Goal: Task Accomplishment & Management: Manage account settings

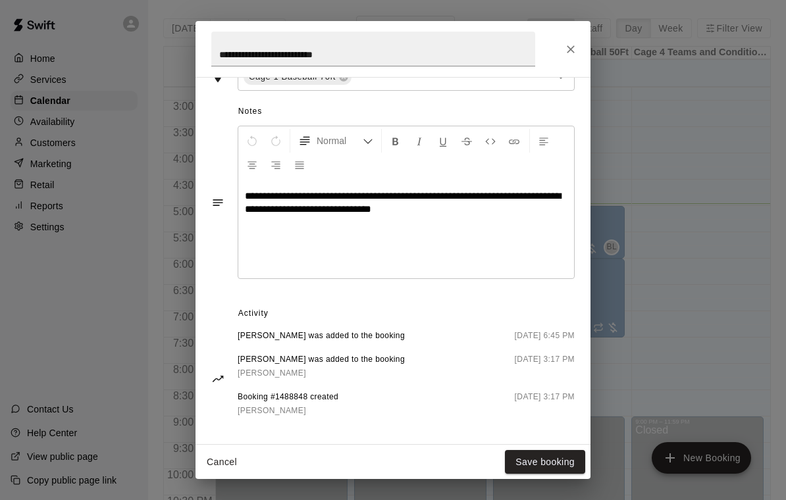
scroll to position [351, 0]
click at [529, 464] on button "Save booking" at bounding box center [545, 462] width 80 height 24
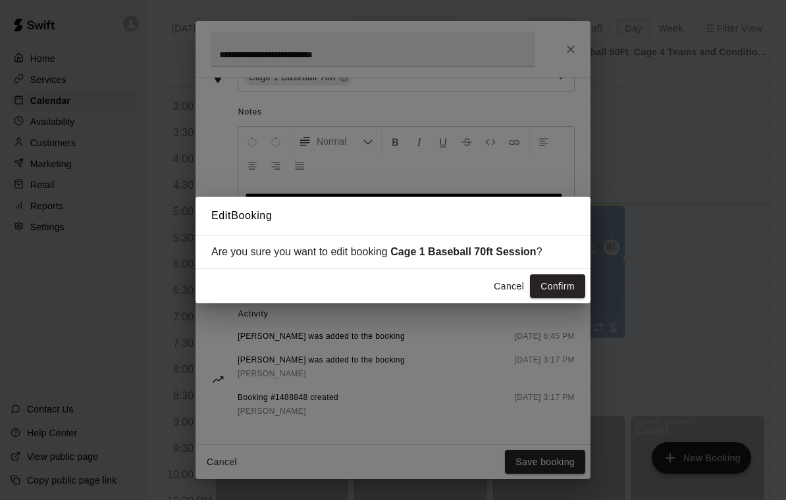
click at [560, 285] on button "Confirm" at bounding box center [557, 286] width 55 height 24
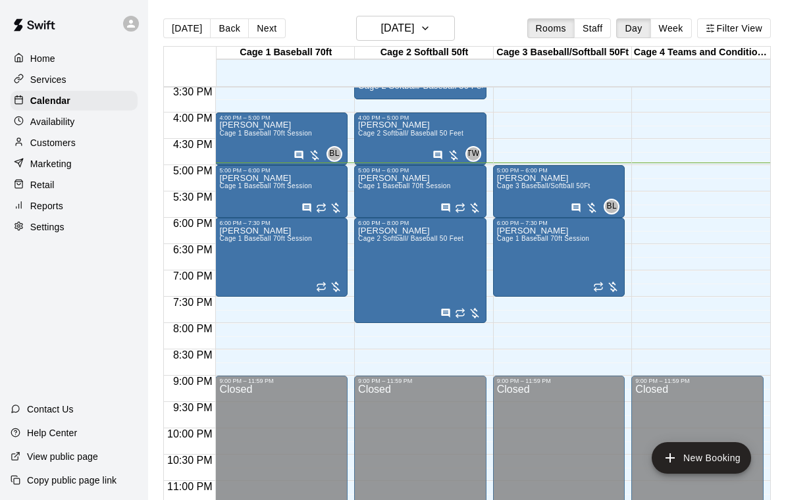
scroll to position [816, 0]
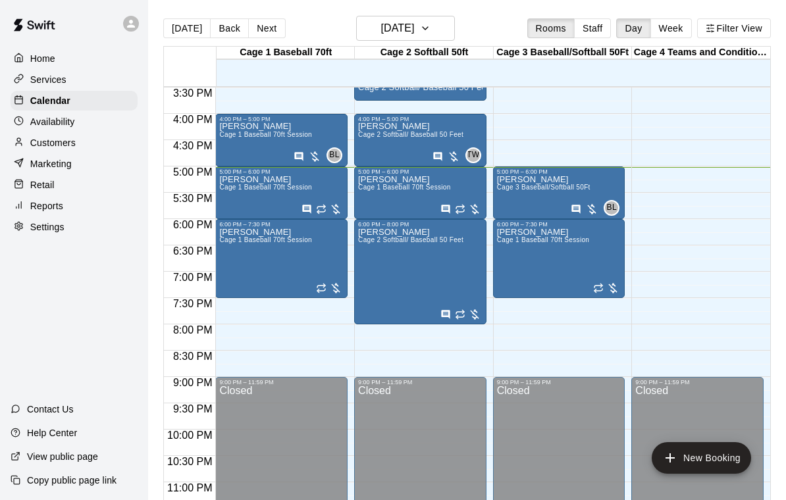
click at [531, 199] on div "Sabrina Miller Cage 3 Baseball/Softball 50Ft" at bounding box center [543, 425] width 93 height 500
click at [514, 219] on img "edit" at bounding box center [510, 221] width 15 height 15
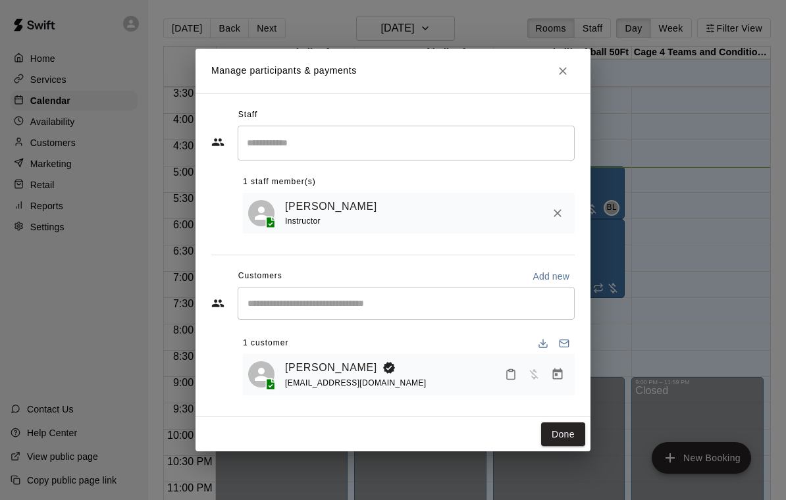
click at [559, 375] on icon "Manage bookings & payment" at bounding box center [557, 374] width 13 height 13
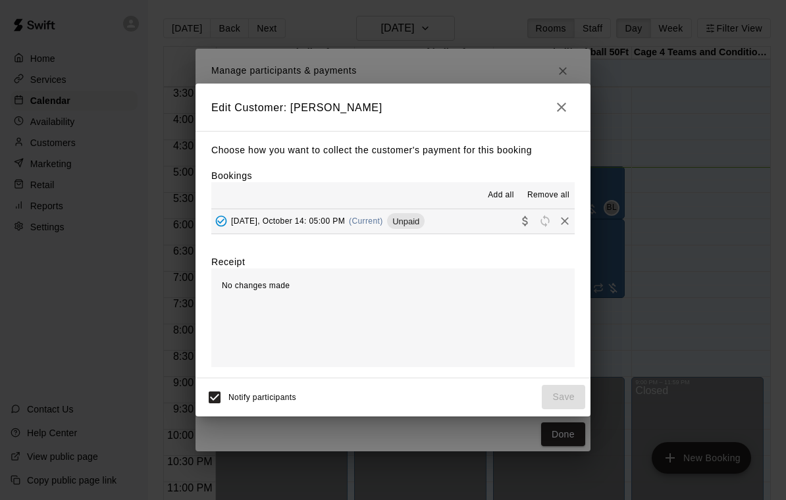
click at [464, 219] on button "Tuesday, October 14: 05:00 PM (Current) Unpaid" at bounding box center [392, 221] width 363 height 24
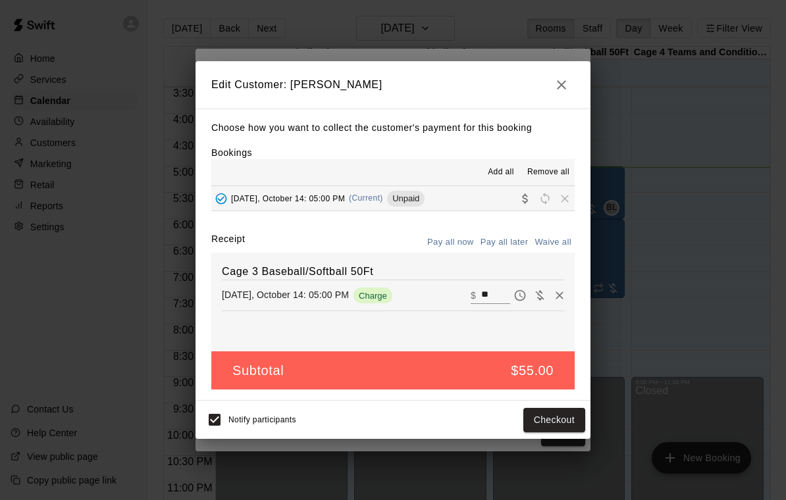
click at [490, 293] on input "**" at bounding box center [495, 295] width 29 height 17
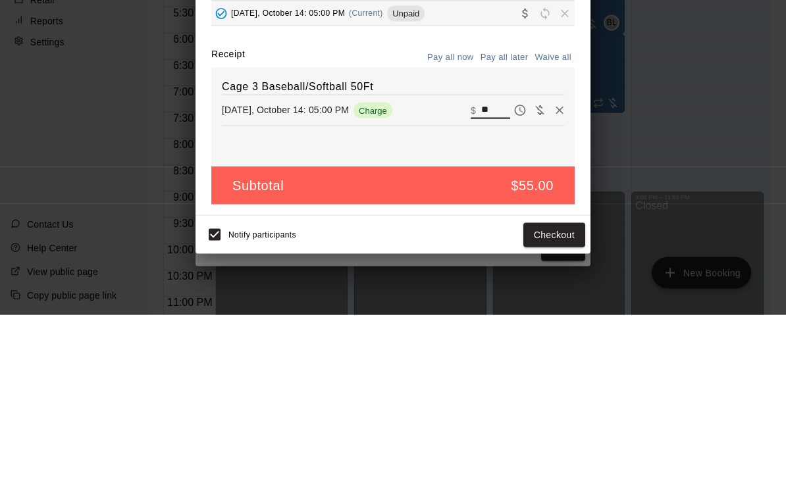
type input "*"
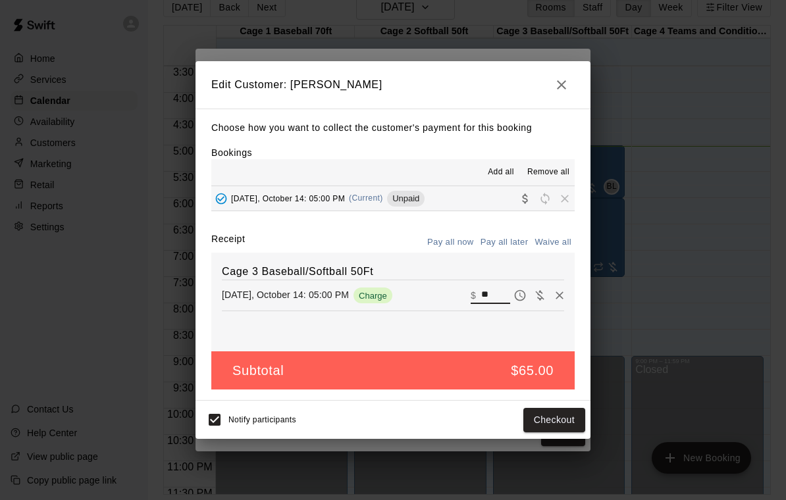
type input "**"
click at [554, 426] on button "Checkout" at bounding box center [554, 420] width 62 height 24
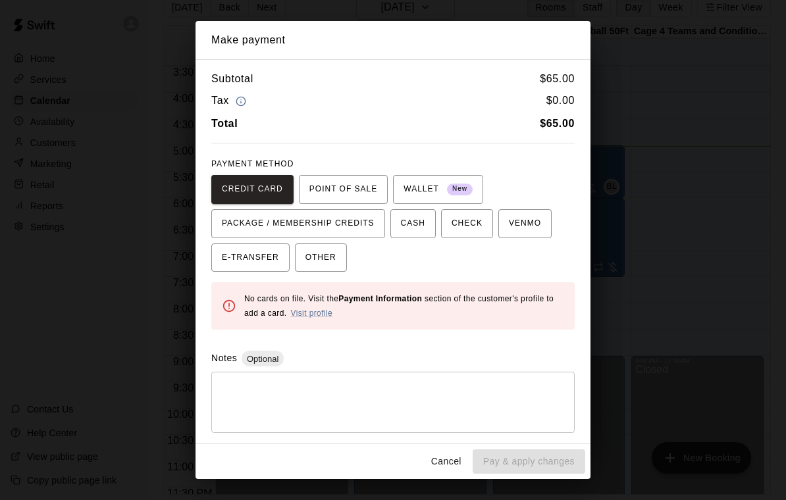
click at [330, 252] on span "OTHER" at bounding box center [320, 257] width 31 height 21
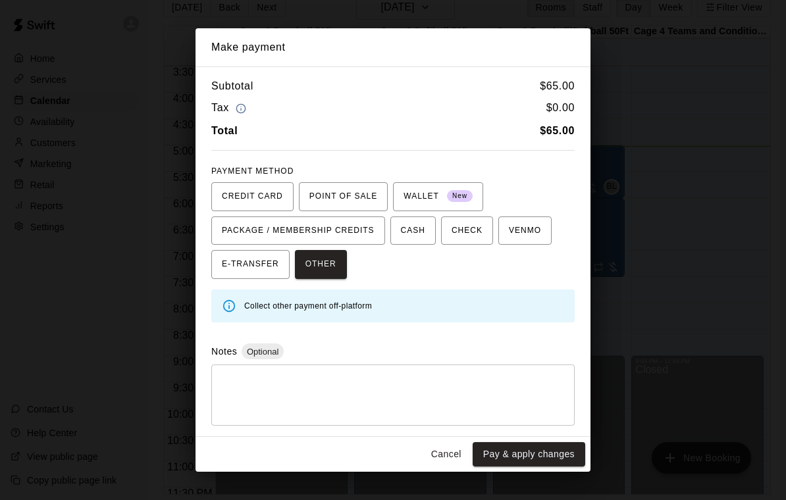
click at [539, 449] on button "Pay & apply changes" at bounding box center [529, 454] width 113 height 24
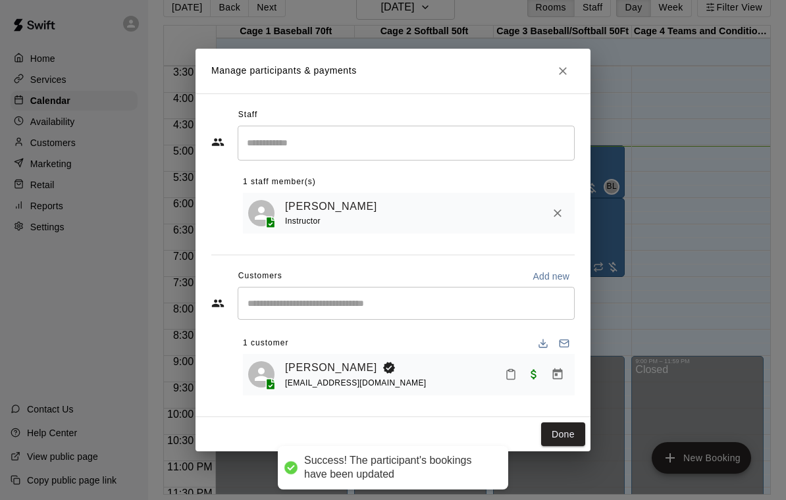
click at [570, 434] on button "Done" at bounding box center [563, 435] width 44 height 24
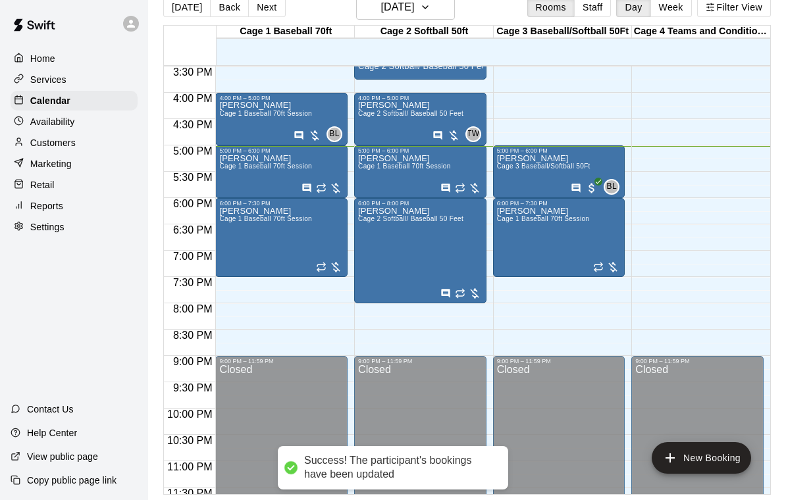
click at [252, 105] on div "Manny Cruz Cage 1 Baseball 70ft Session" at bounding box center [265, 351] width 93 height 500
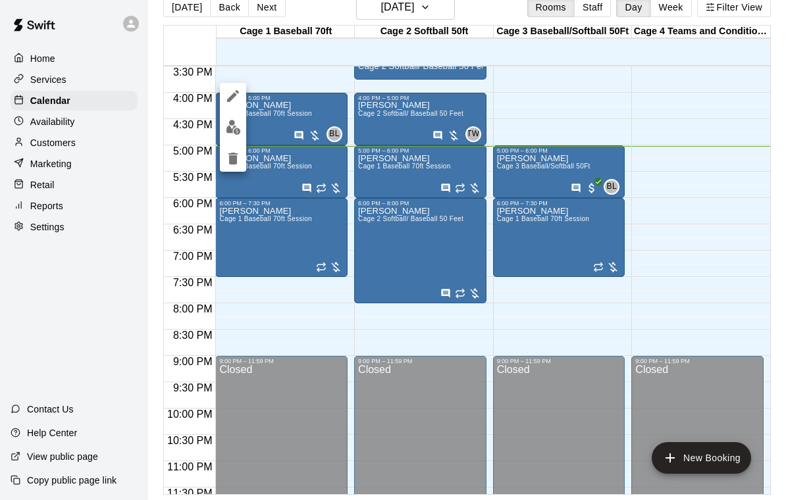
click at [232, 134] on img "edit" at bounding box center [233, 127] width 15 height 15
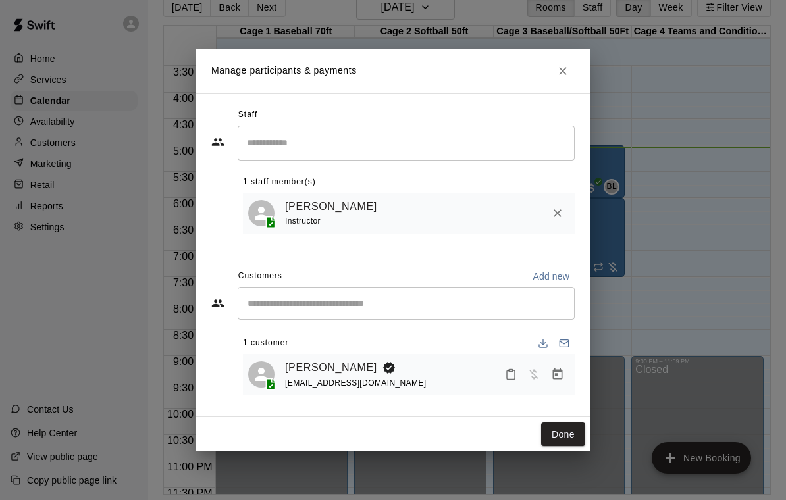
click at [553, 374] on icon "Manage bookings & payment" at bounding box center [558, 374] width 10 height 11
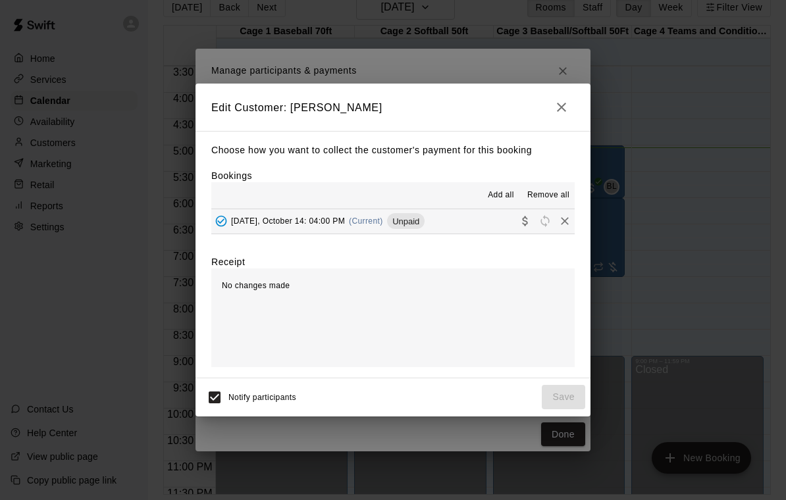
click at [458, 224] on button "Tuesday, October 14: 04:00 PM (Current) Unpaid" at bounding box center [392, 221] width 363 height 24
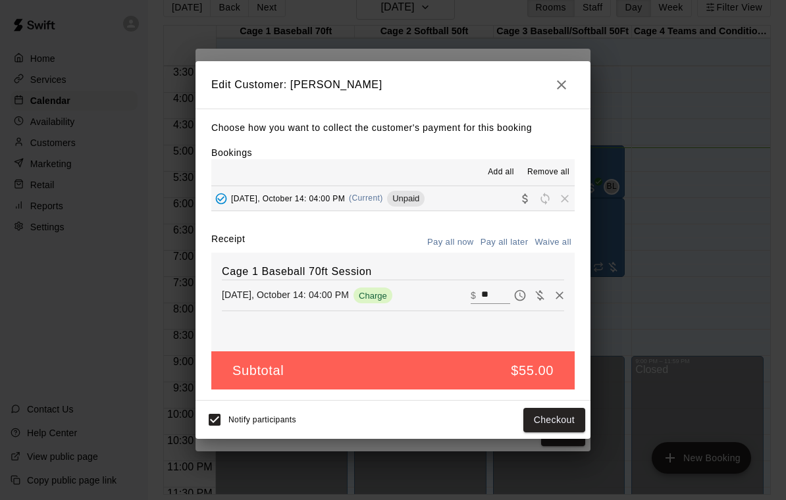
click at [487, 299] on input "**" at bounding box center [495, 295] width 29 height 17
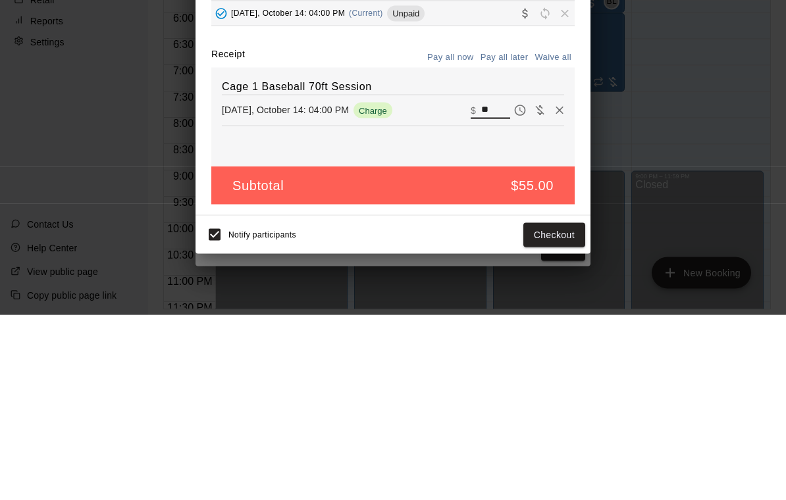
type input "*"
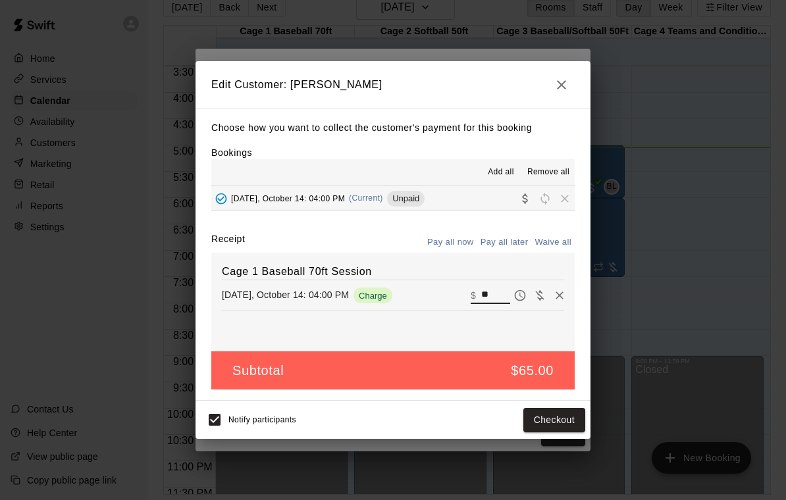
type input "**"
click at [570, 420] on button "Checkout" at bounding box center [554, 420] width 62 height 24
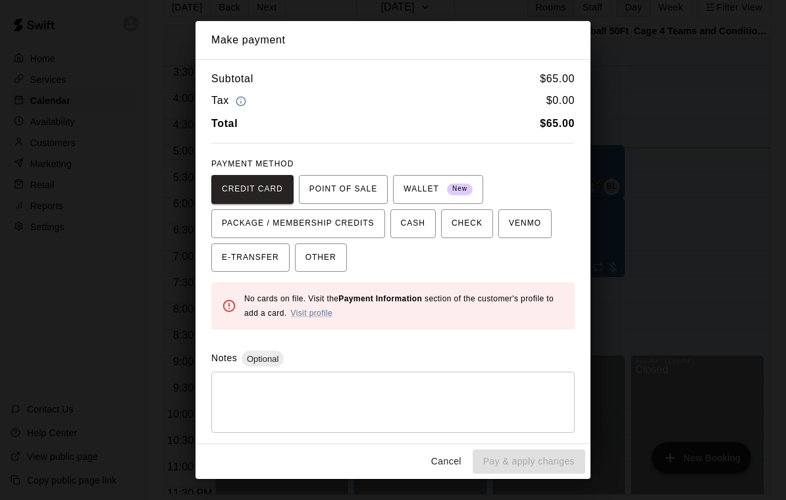
click at [324, 253] on span "OTHER" at bounding box center [320, 257] width 31 height 21
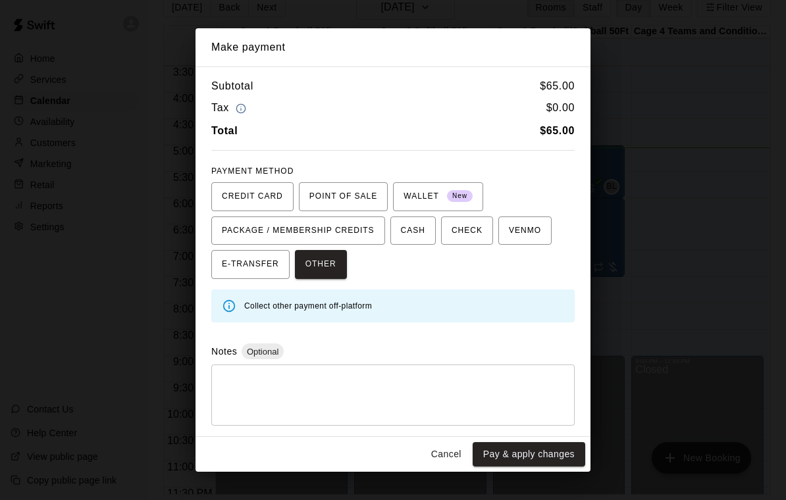
click at [547, 459] on button "Pay & apply changes" at bounding box center [529, 454] width 113 height 24
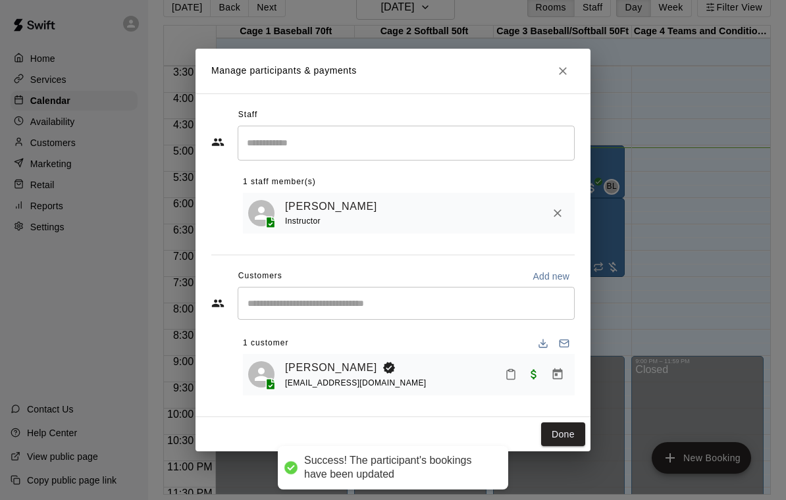
click at [568, 440] on button "Done" at bounding box center [563, 435] width 44 height 24
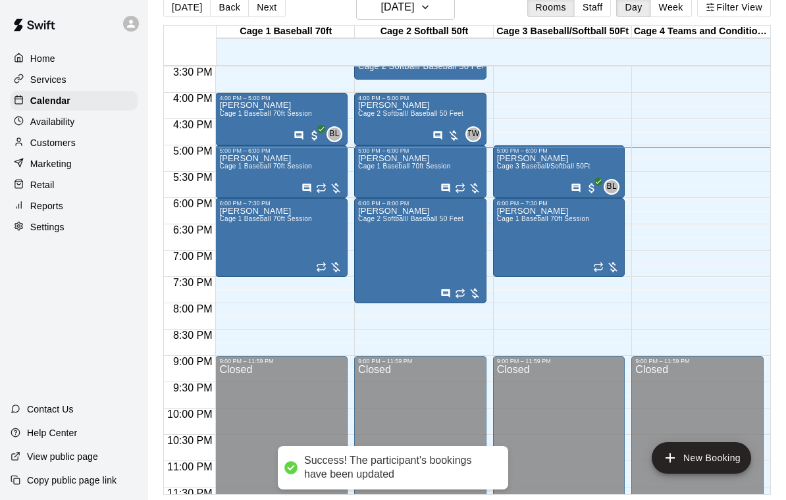
click at [410, 110] on span "Cage 2 Softball/ Baseball 50 Feet" at bounding box center [410, 113] width 105 height 7
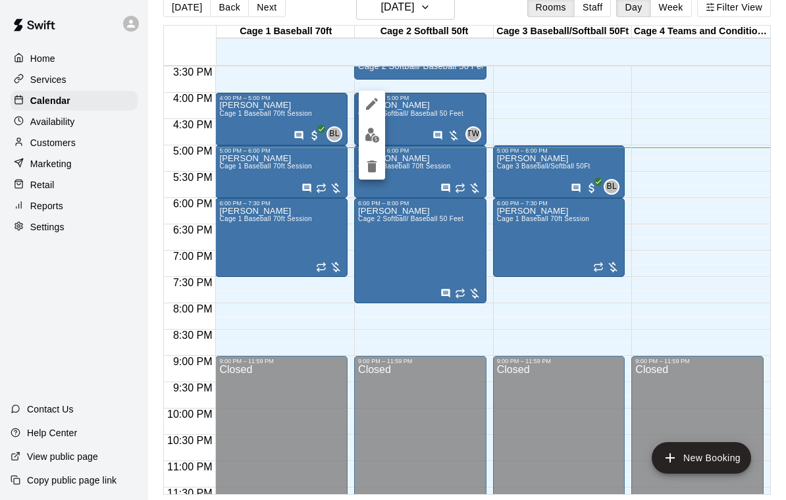
click at [375, 137] on img "edit" at bounding box center [372, 135] width 15 height 15
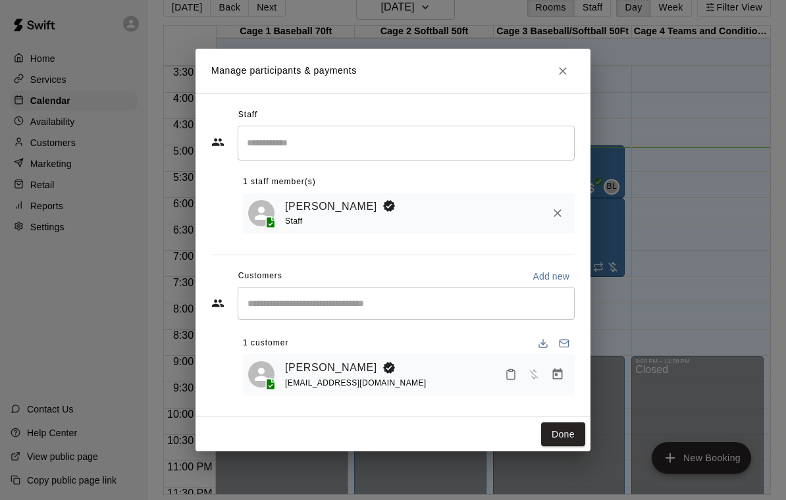
click at [565, 376] on button "Manage bookings & payment" at bounding box center [558, 375] width 24 height 24
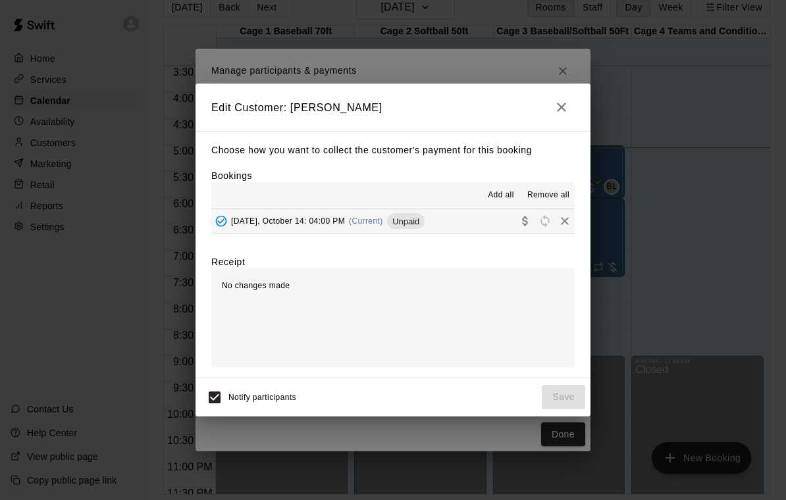
click at [449, 220] on button "Tuesday, October 14: 04:00 PM (Current) Unpaid" at bounding box center [392, 221] width 363 height 24
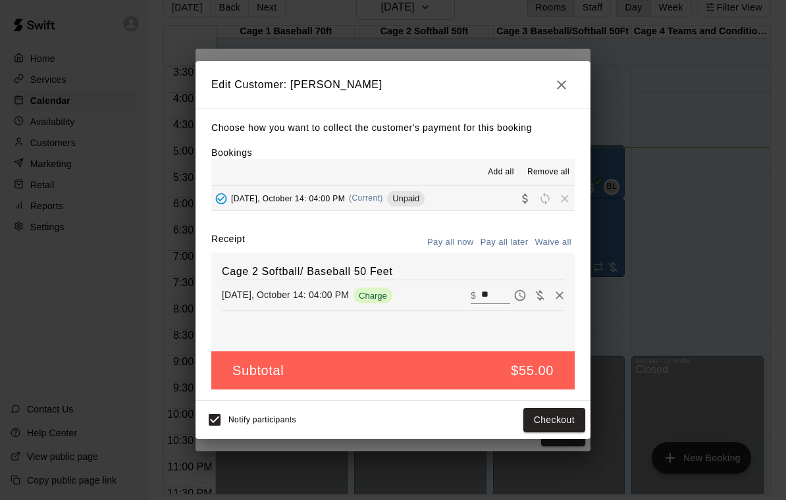
click at [494, 290] on input "**" at bounding box center [495, 295] width 29 height 17
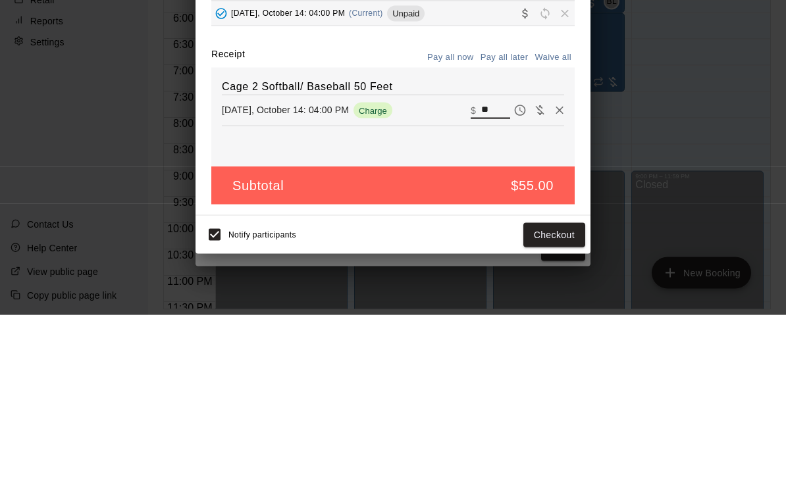
type input "*"
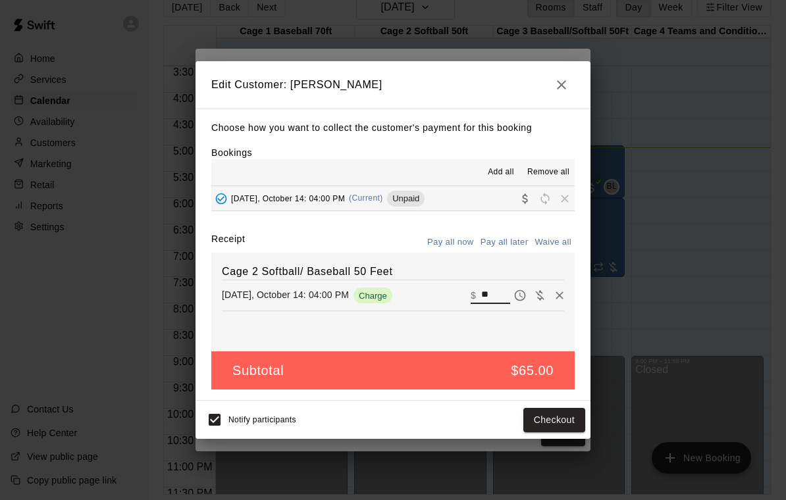
type input "**"
click at [552, 425] on button "Checkout" at bounding box center [554, 420] width 62 height 24
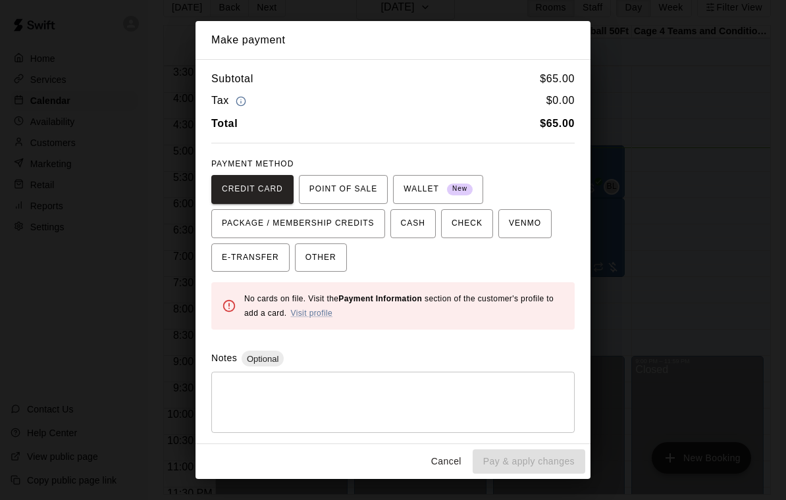
click at [335, 257] on span "OTHER" at bounding box center [320, 257] width 31 height 21
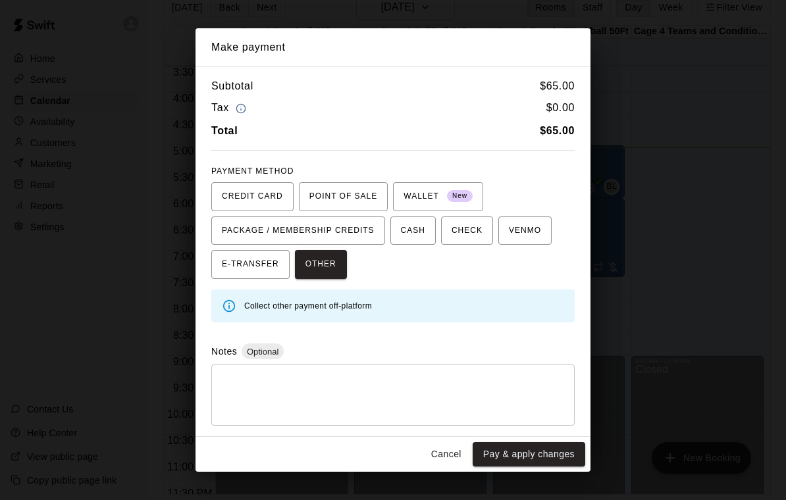
click at [507, 461] on button "Pay & apply changes" at bounding box center [529, 454] width 113 height 24
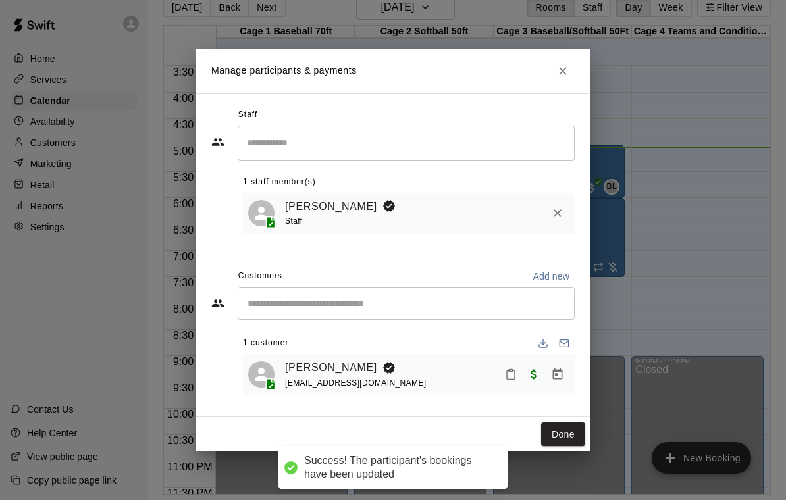
click at [569, 430] on button "Done" at bounding box center [563, 435] width 44 height 24
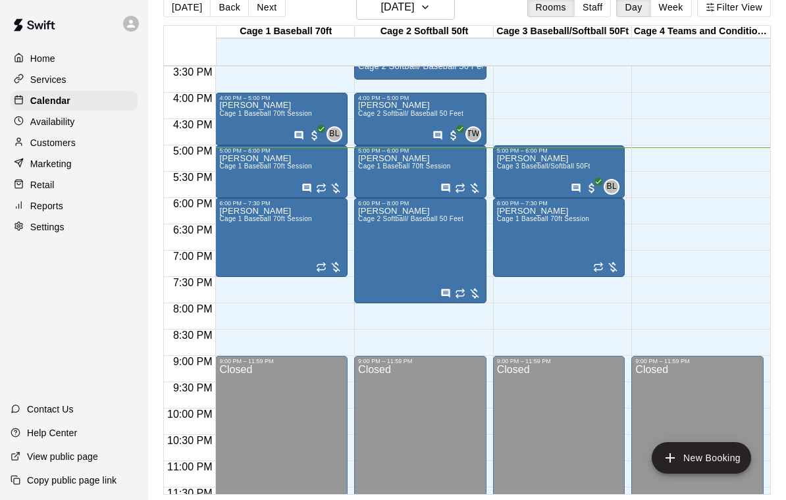
scroll to position [0, 0]
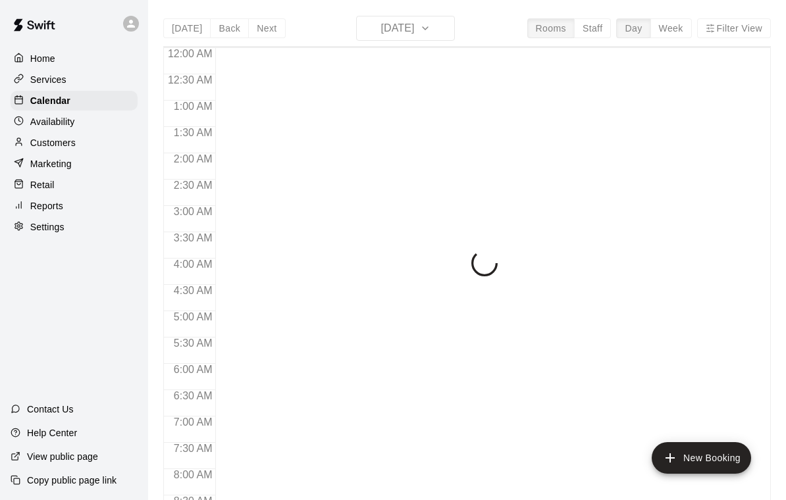
scroll to position [777, 0]
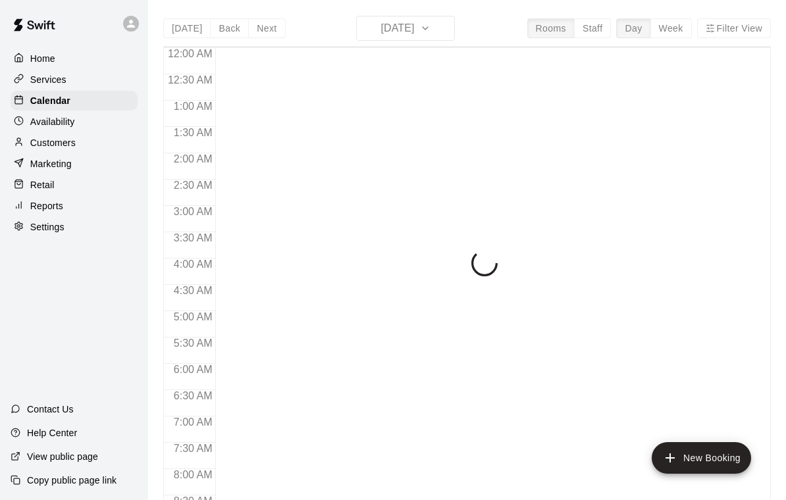
scroll to position [777, 0]
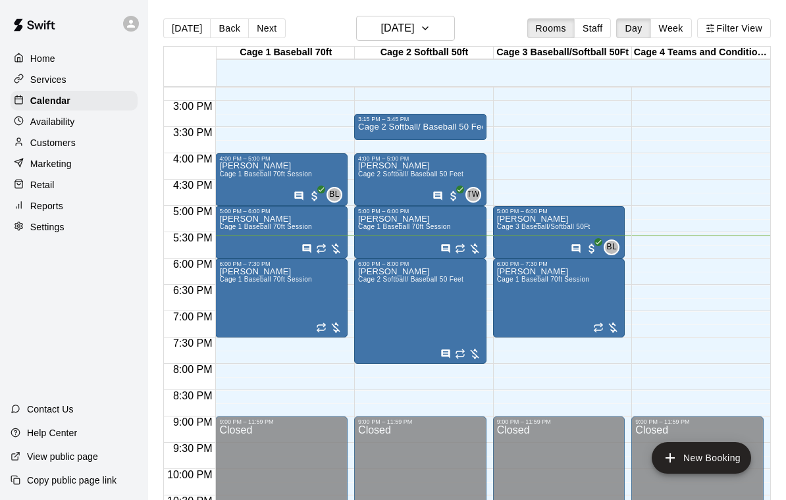
click at [236, 279] on icon "edit" at bounding box center [233, 282] width 16 height 16
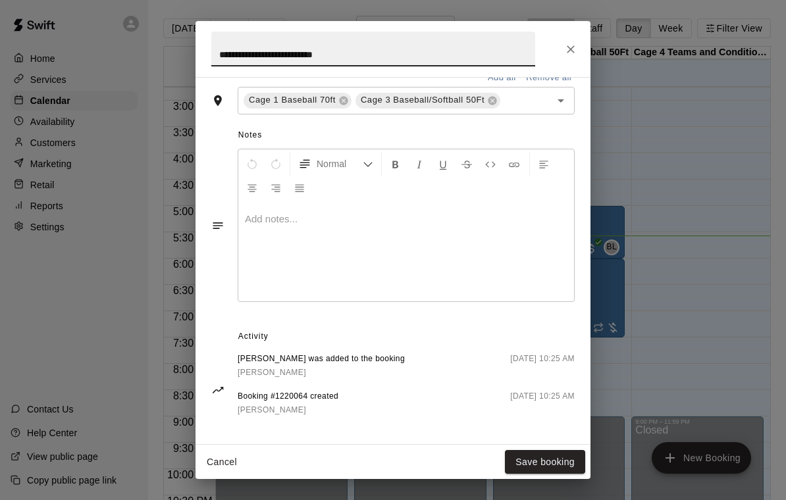
scroll to position [396, 0]
click at [568, 51] on icon "Close" at bounding box center [570, 49] width 13 height 13
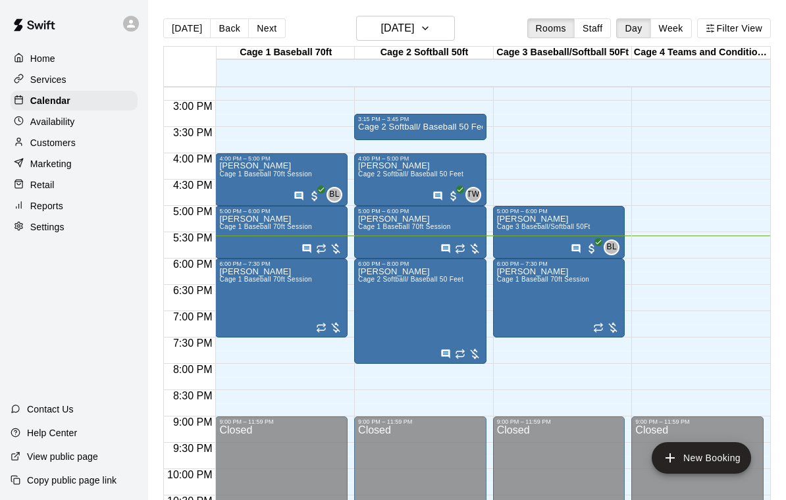
click at [374, 282] on icon "edit" at bounding box center [372, 282] width 16 height 16
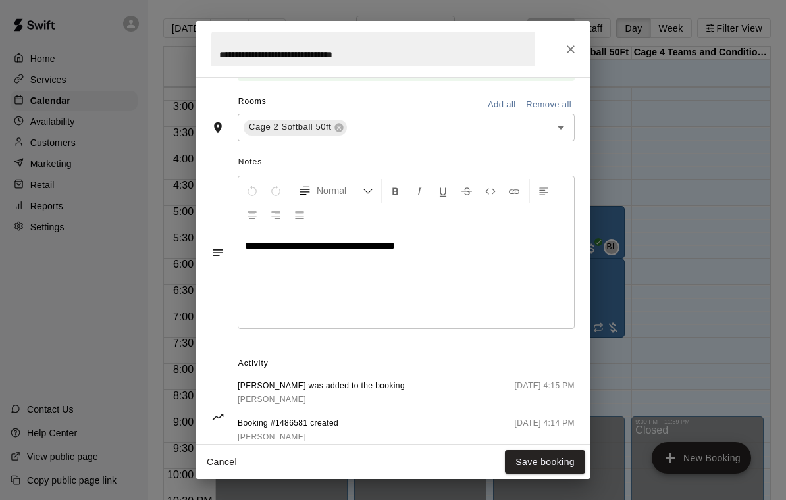
scroll to position [372, 0]
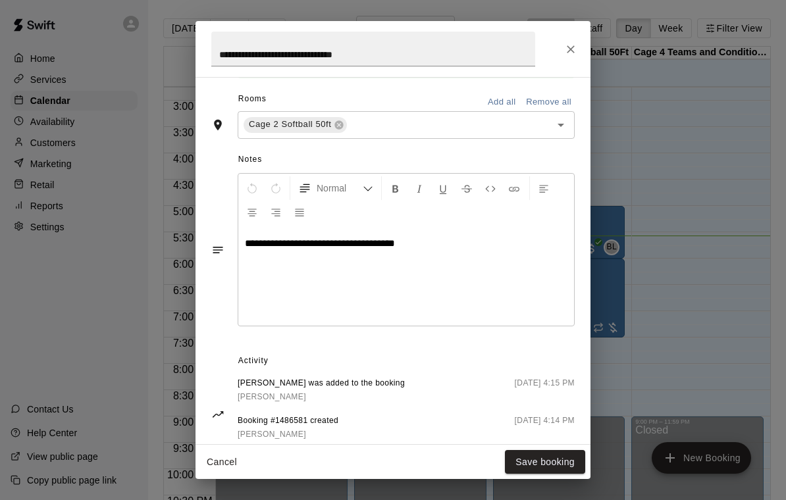
click at [569, 53] on icon "Close" at bounding box center [570, 49] width 13 height 13
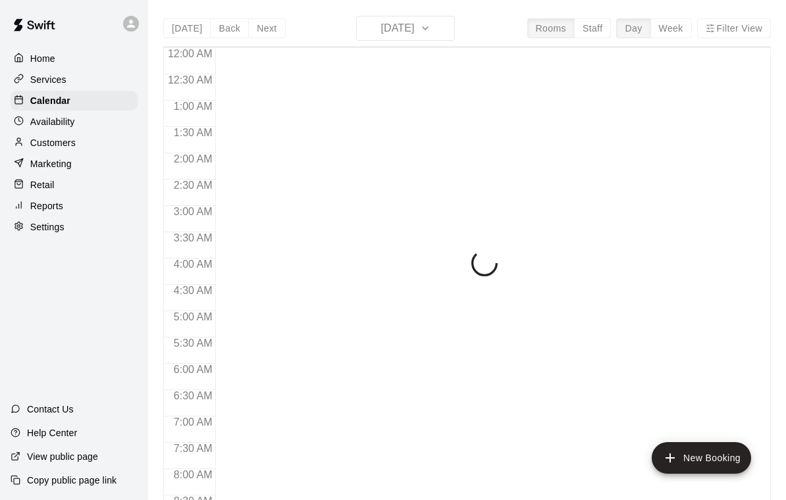
scroll to position [777, 0]
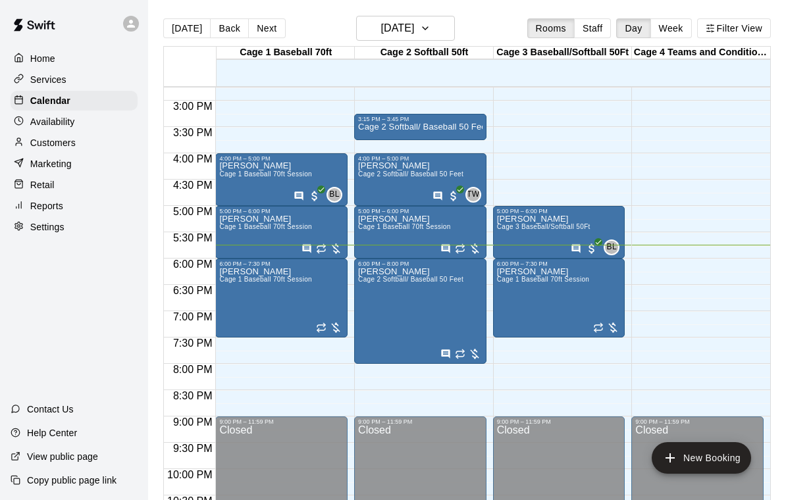
click at [267, 236] on div "Gio Balderrama Cage 1 Baseball 70ft Session" at bounding box center [265, 465] width 93 height 500
click at [228, 226] on icon "edit" at bounding box center [233, 230] width 16 height 16
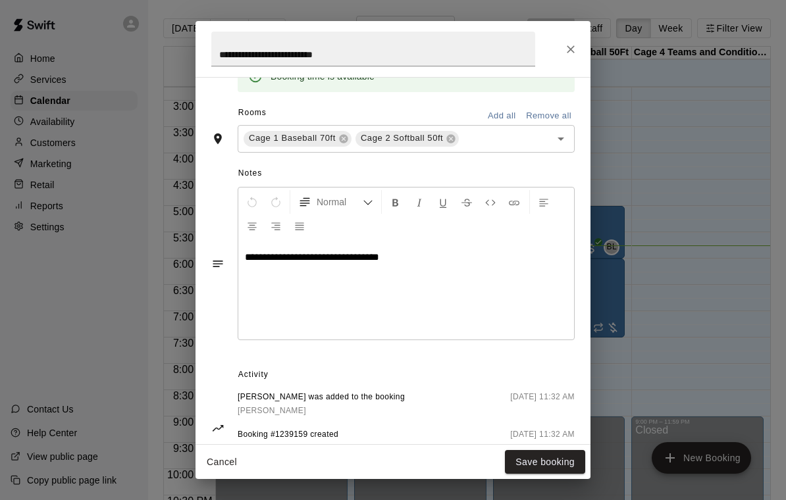
scroll to position [359, 0]
click at [557, 53] on div "**********" at bounding box center [392, 49] width 395 height 56
click at [570, 51] on icon "Close" at bounding box center [570, 49] width 13 height 13
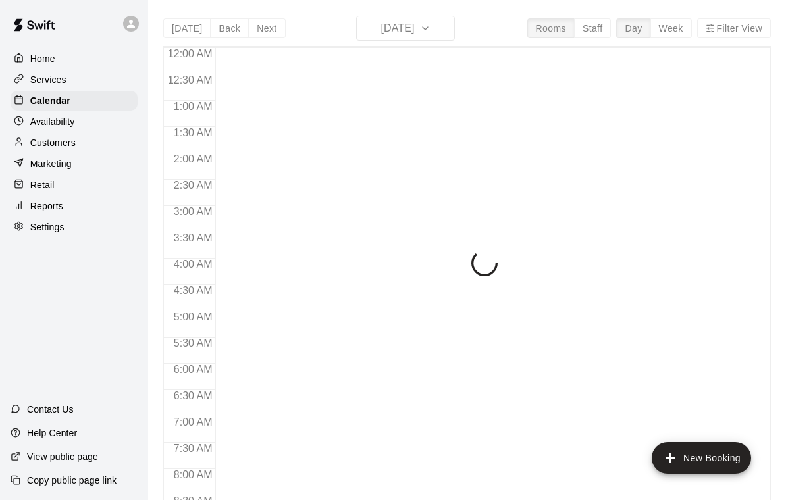
scroll to position [777, 0]
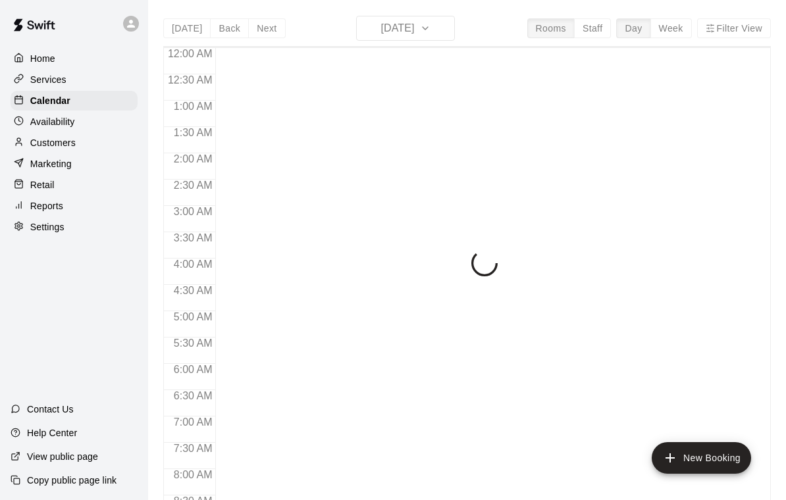
scroll to position [777, 0]
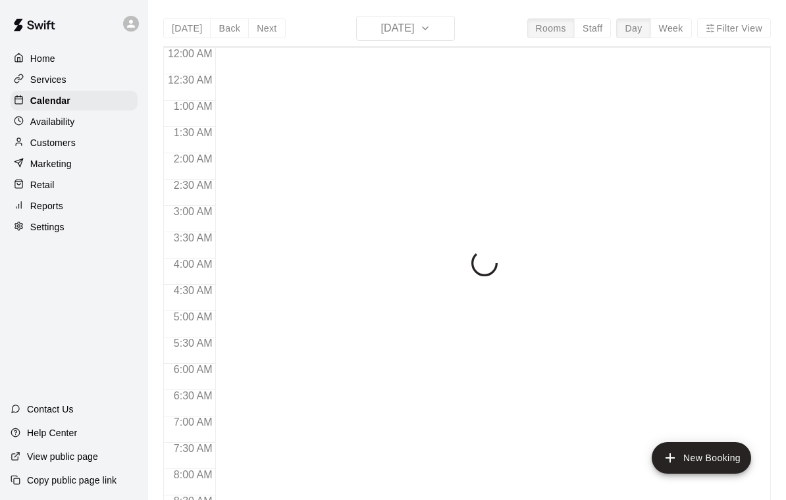
scroll to position [777, 0]
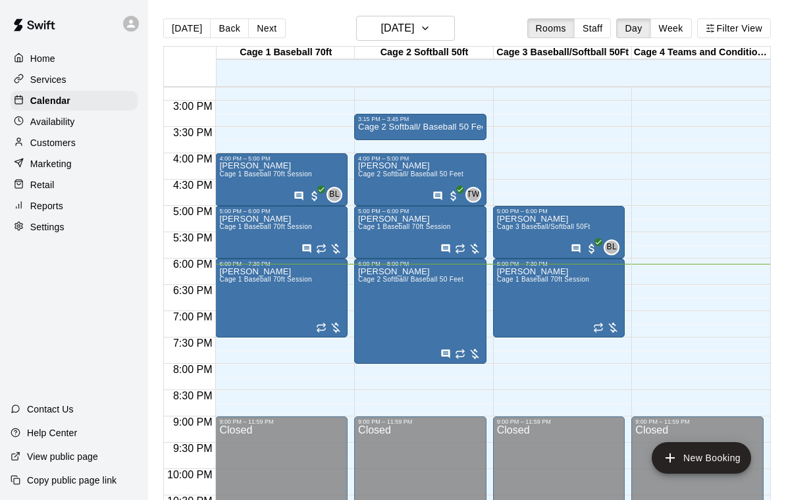
click at [374, 282] on icon "edit" at bounding box center [372, 282] width 16 height 16
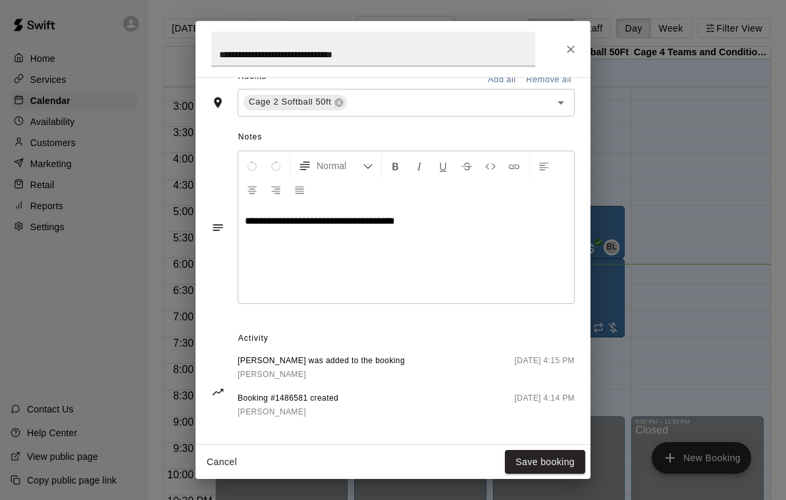
scroll to position [396, 0]
click at [575, 45] on icon "Close" at bounding box center [570, 49] width 13 height 13
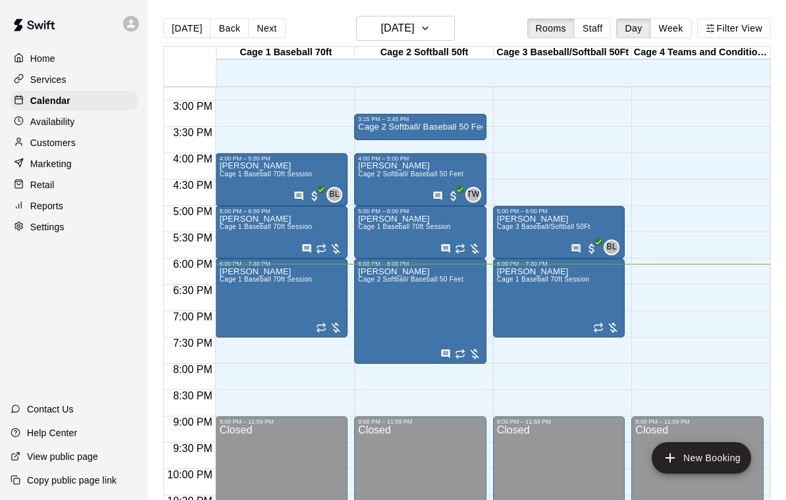
click at [513, 276] on icon "edit" at bounding box center [510, 282] width 16 height 16
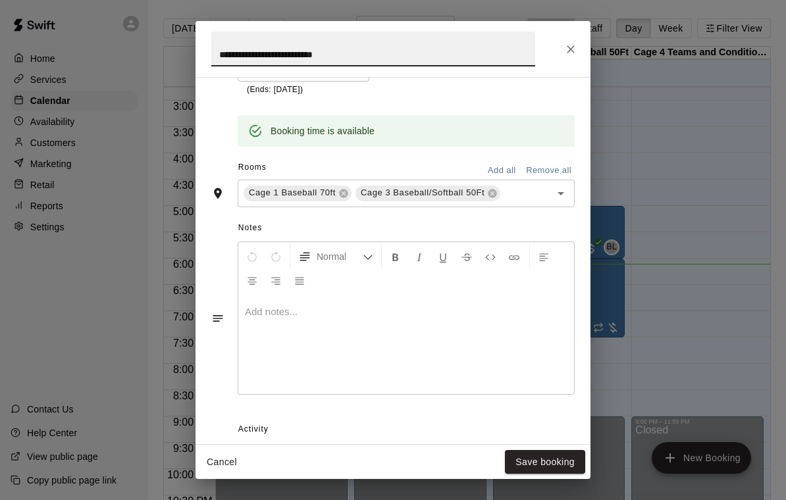
scroll to position [305, 0]
click at [612, 36] on div "**********" at bounding box center [393, 250] width 786 height 500
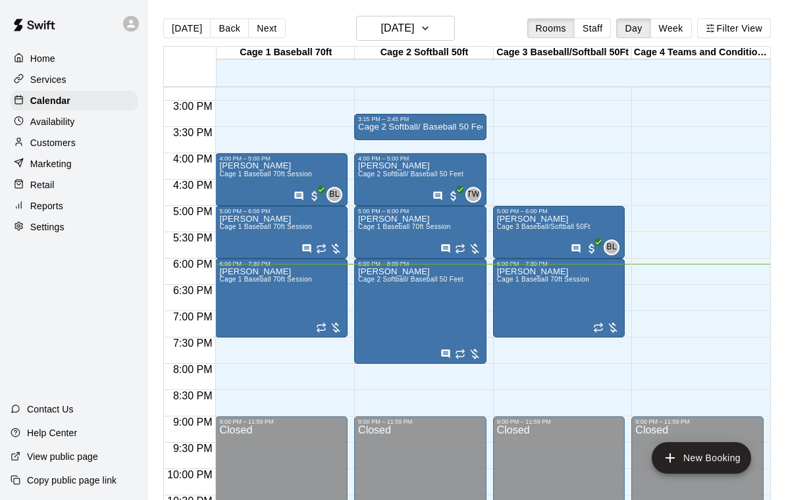
click at [573, 48] on icon "Close" at bounding box center [570, 49] width 13 height 13
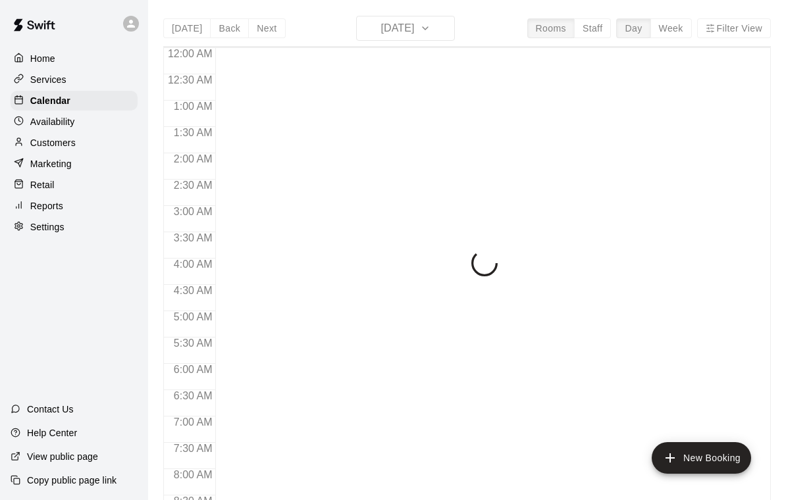
scroll to position [777, 0]
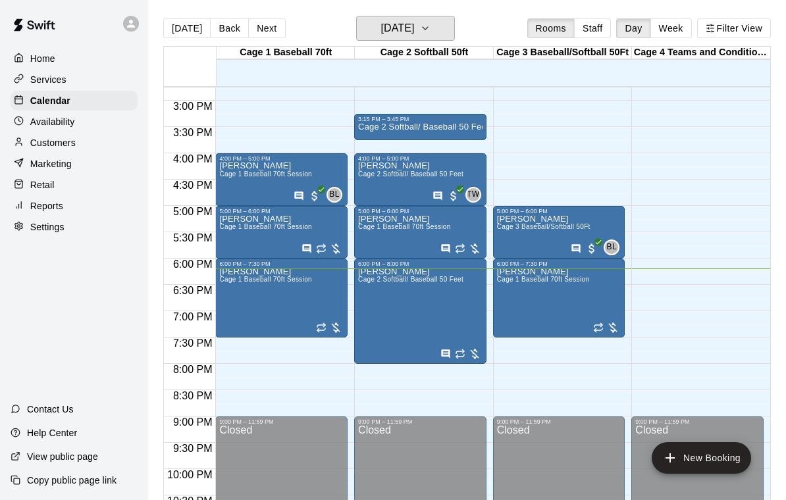
click at [414, 28] on h6 "[DATE]" at bounding box center [397, 28] width 34 height 18
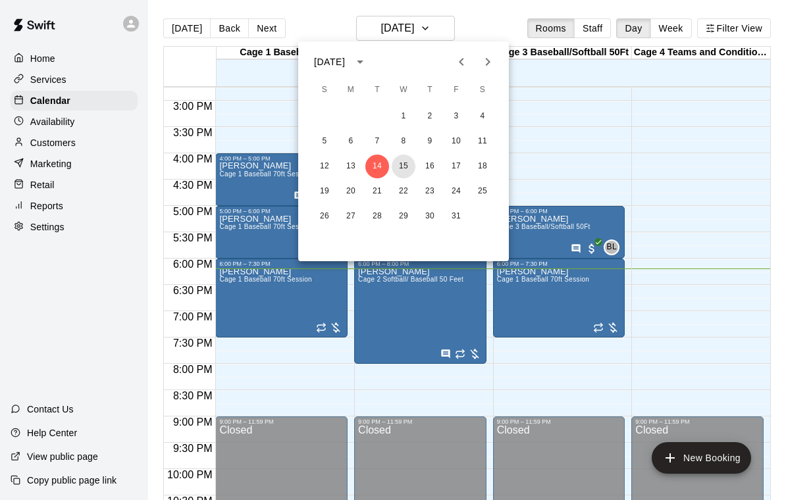
click at [399, 174] on button "15" at bounding box center [404, 167] width 24 height 24
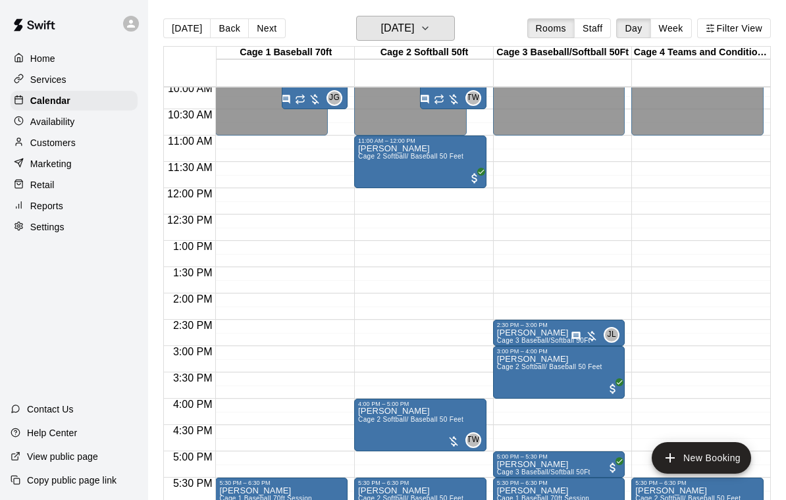
scroll to position [532, 0]
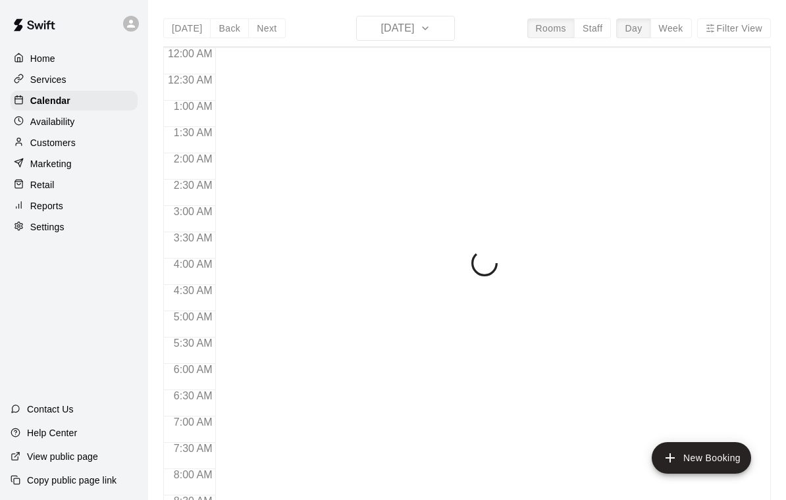
scroll to position [777, 0]
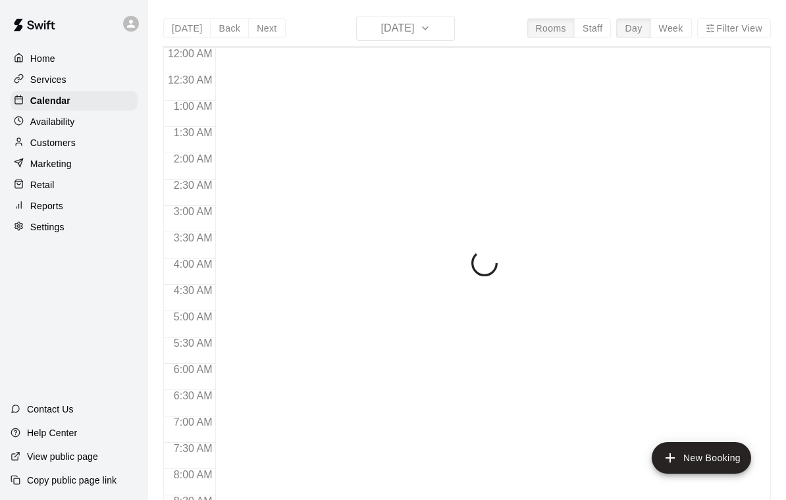
scroll to position [777, 0]
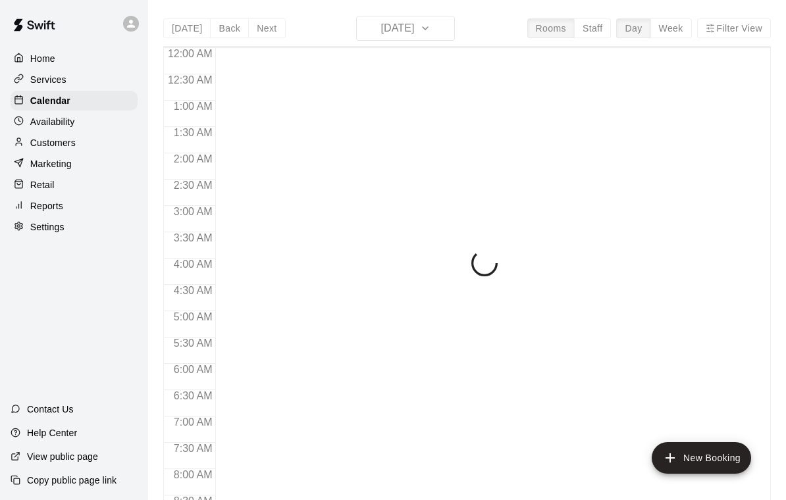
scroll to position [777, 0]
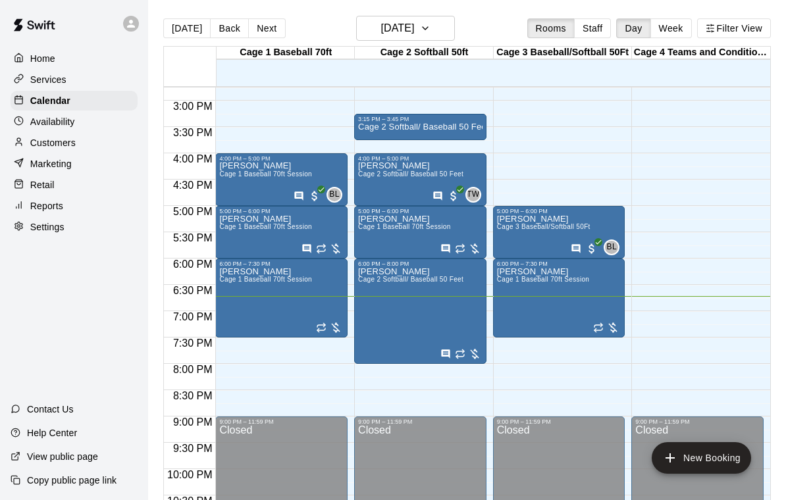
click at [377, 279] on icon "edit" at bounding box center [372, 282] width 12 height 12
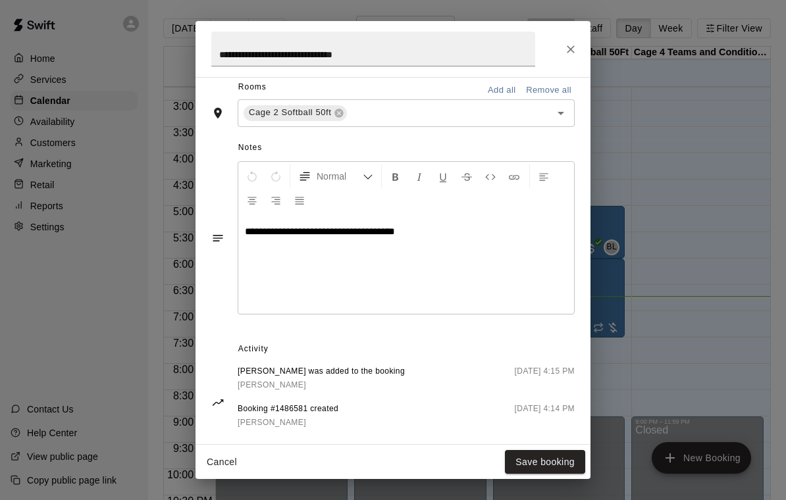
scroll to position [385, 0]
click at [574, 55] on icon "Close" at bounding box center [570, 49] width 13 height 13
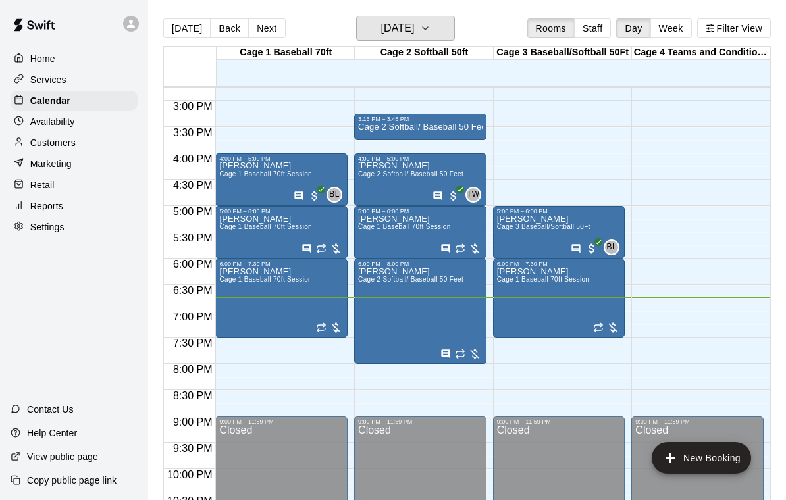
click at [414, 31] on h6 "[DATE]" at bounding box center [397, 28] width 34 height 18
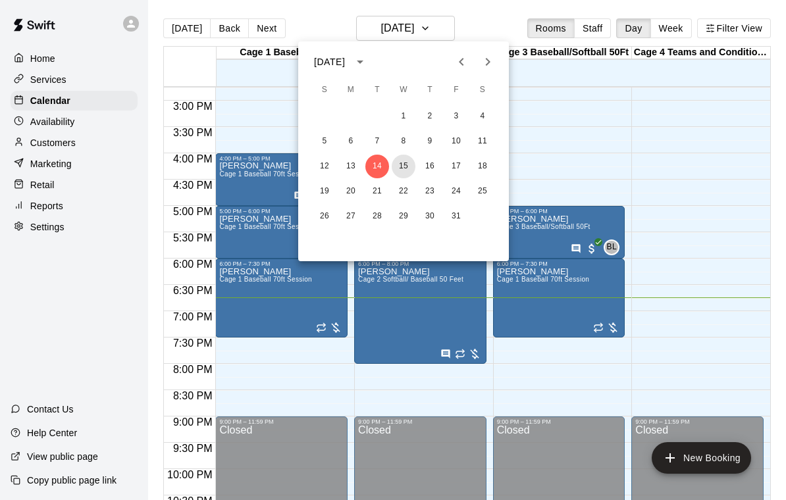
click at [405, 162] on button "15" at bounding box center [404, 167] width 24 height 24
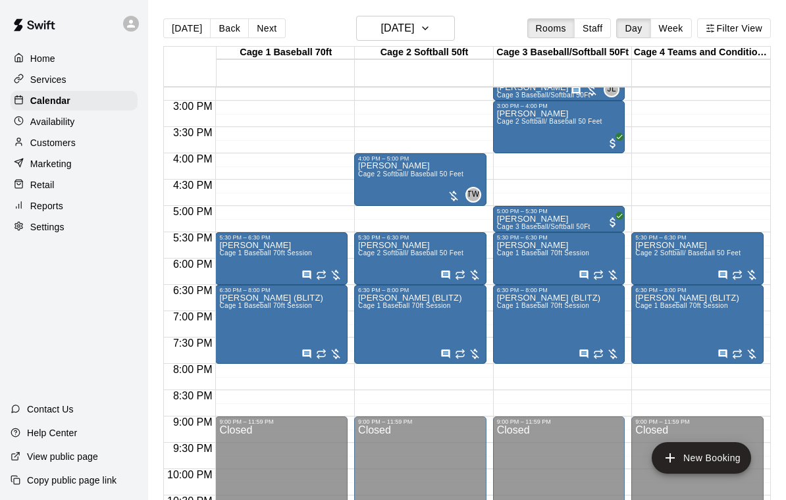
click at [401, 283] on div at bounding box center [420, 283] width 124 height 0
click at [382, 295] on button "edit" at bounding box center [372, 295] width 26 height 26
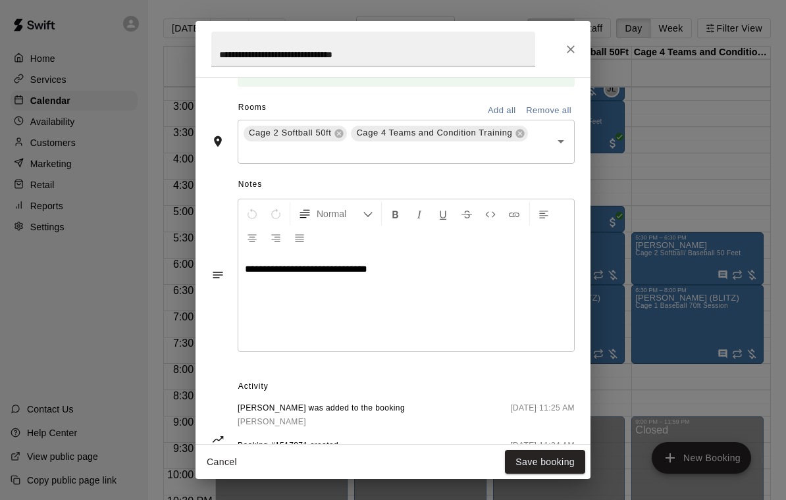
scroll to position [367, 0]
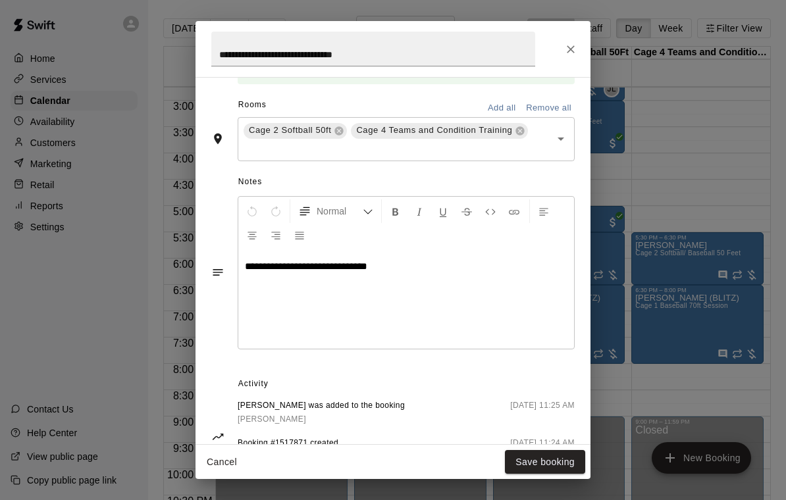
click at [570, 49] on icon "Close" at bounding box center [571, 49] width 8 height 8
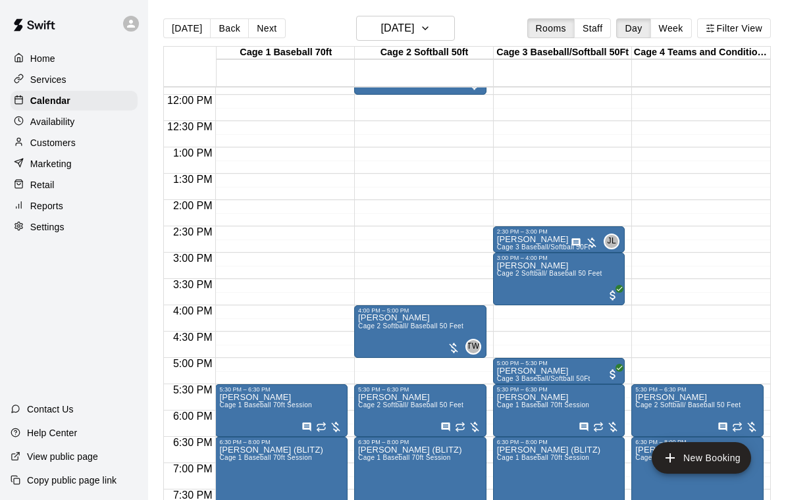
scroll to position [624, 0]
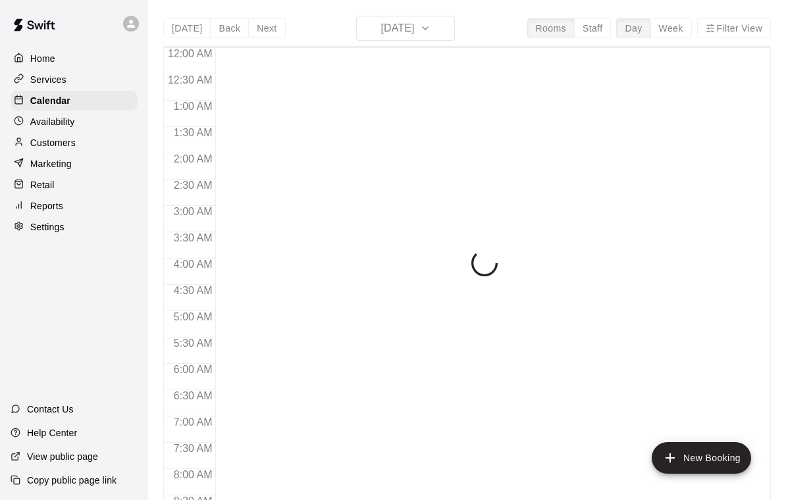
scroll to position [777, 0]
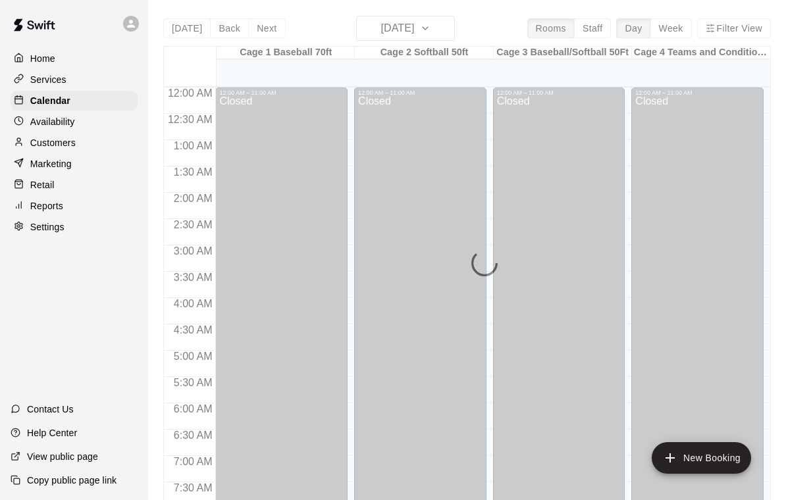
scroll to position [777, 0]
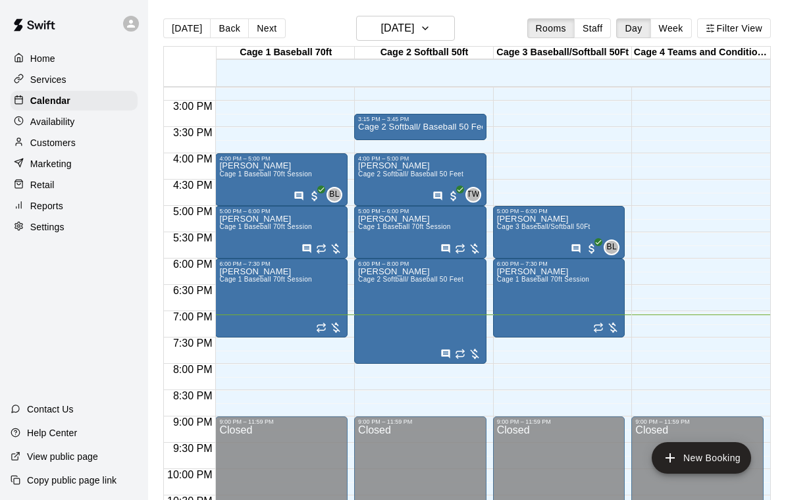
click at [692, 458] on button "New Booking" at bounding box center [701, 458] width 99 height 32
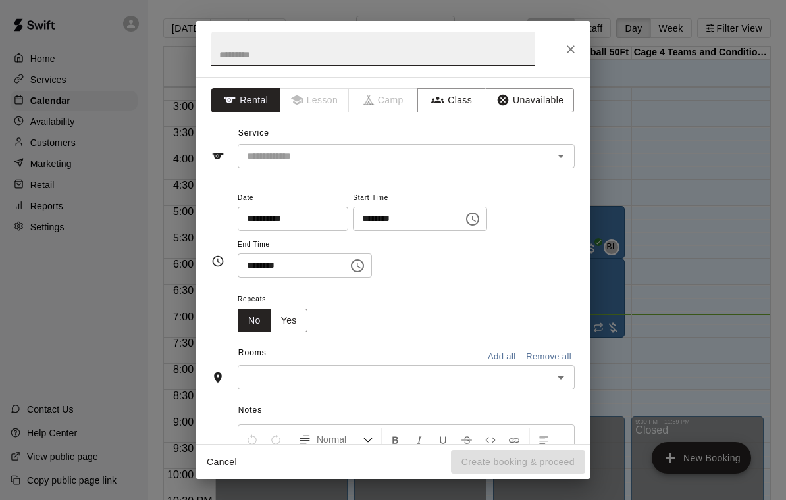
click at [353, 218] on input "********" at bounding box center [403, 219] width 101 height 24
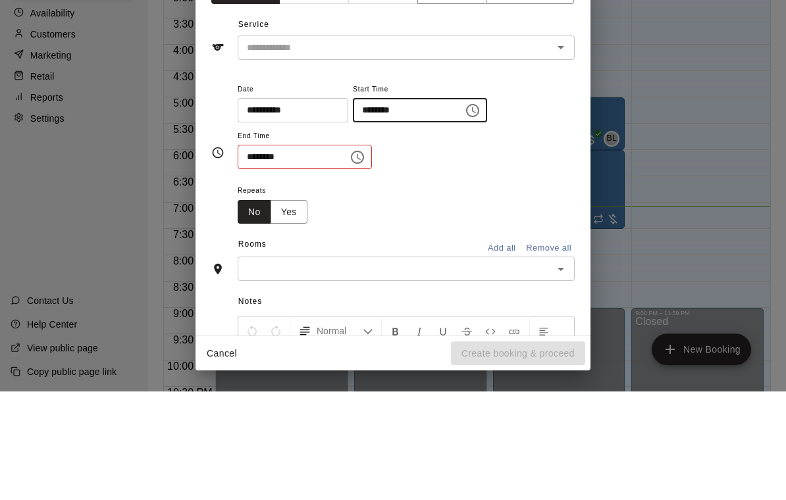
type input "********"
click at [251, 253] on input "********" at bounding box center [288, 265] width 101 height 24
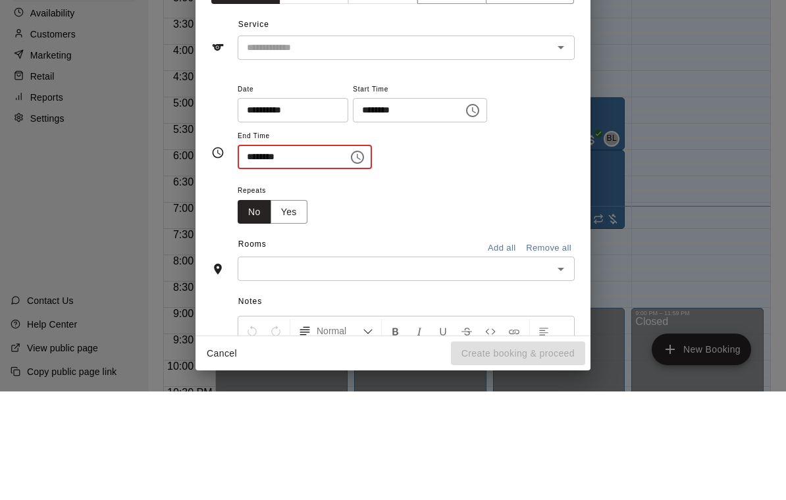
type input "********"
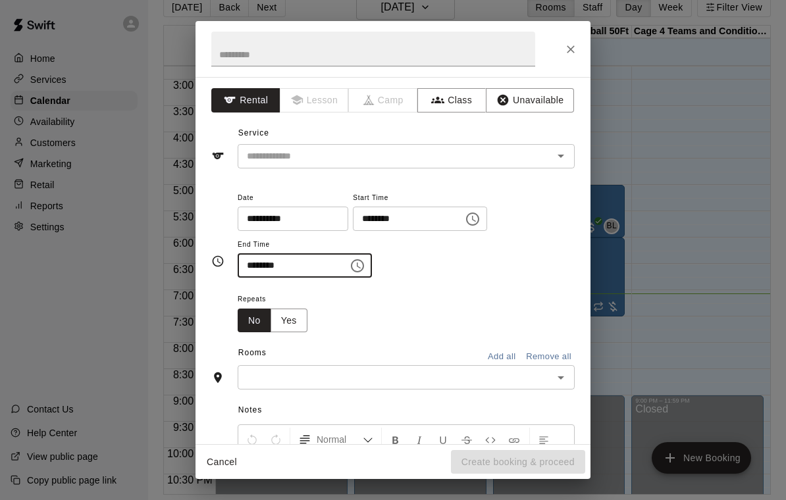
click at [374, 148] on input "text" at bounding box center [387, 156] width 290 height 16
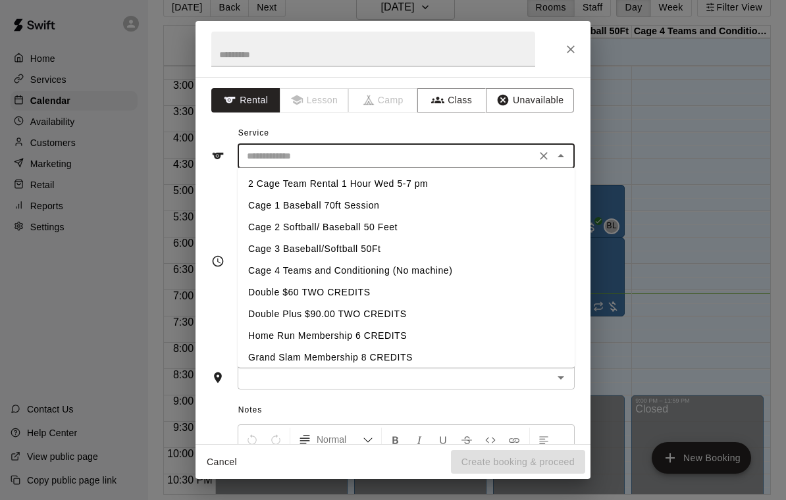
click at [358, 207] on li "Cage 1 Baseball 70ft Session" at bounding box center [406, 206] width 337 height 22
type input "**********"
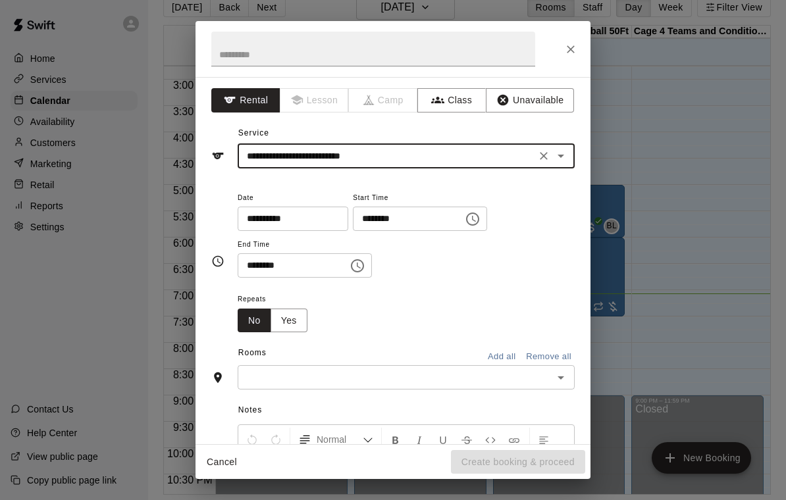
click at [335, 373] on input "text" at bounding box center [395, 377] width 307 height 16
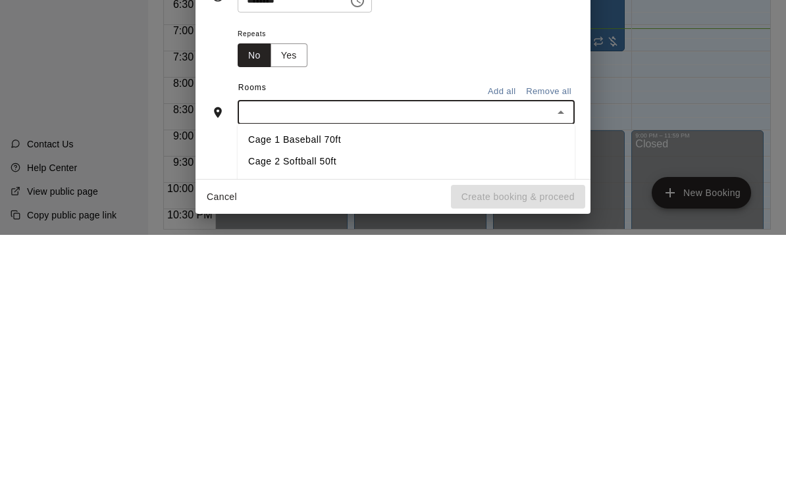
click at [317, 394] on li "Cage 1 Baseball 70ft" at bounding box center [406, 405] width 337 height 22
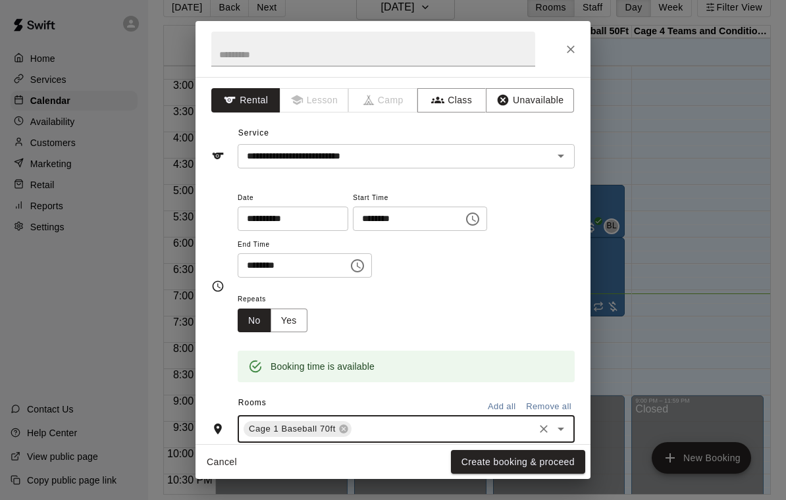
click at [507, 460] on button "Create booking & proceed" at bounding box center [518, 462] width 134 height 24
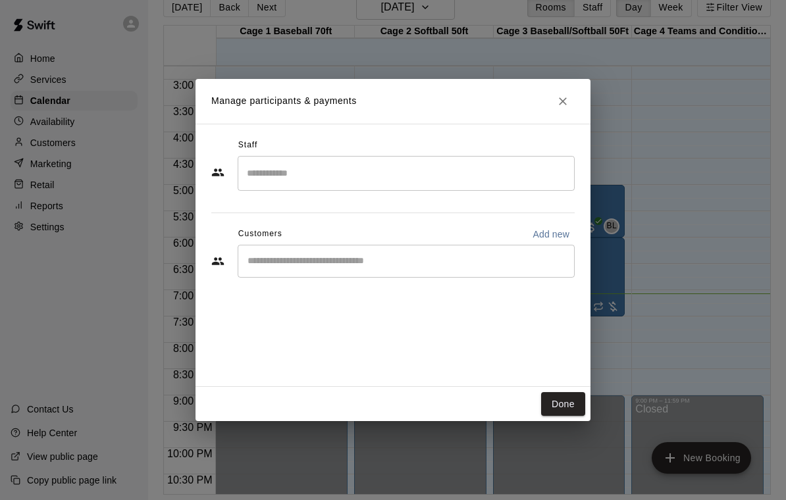
click at [438, 261] on input "Start typing to search customers..." at bounding box center [406, 261] width 325 height 13
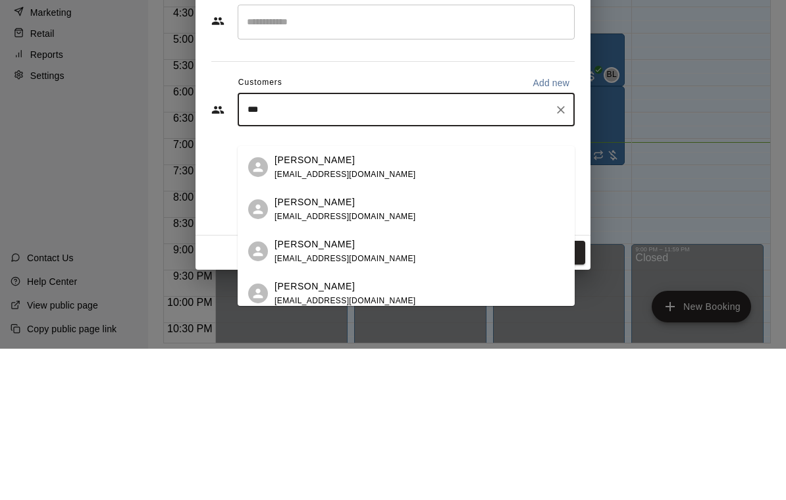
type input "****"
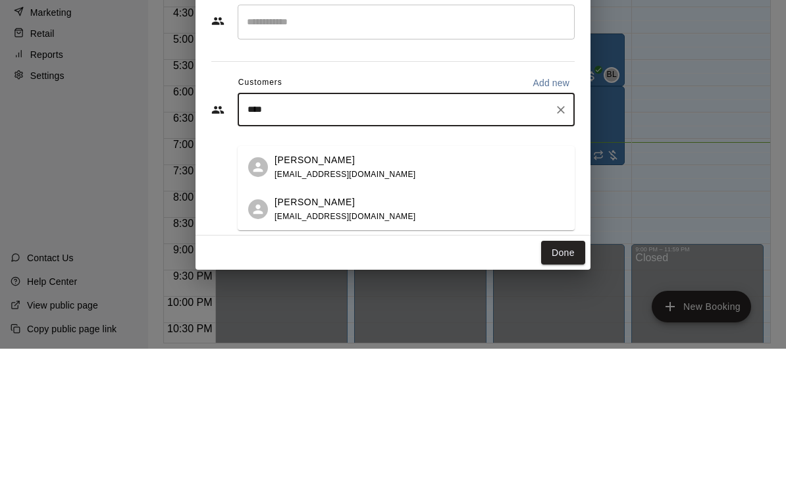
click at [409, 305] on div "[PERSON_NAME] [EMAIL_ADDRESS][DOMAIN_NAME]" at bounding box center [419, 319] width 290 height 28
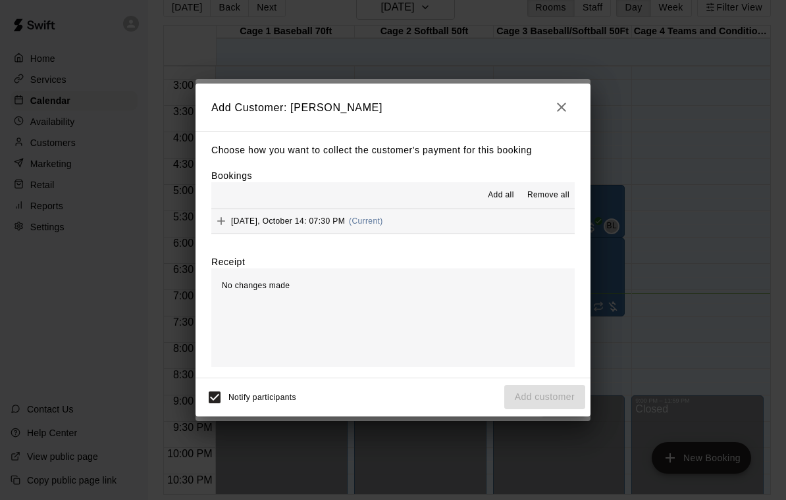
click at [431, 219] on button "[DATE], October 14: 07:30 PM (Current)" at bounding box center [392, 221] width 363 height 24
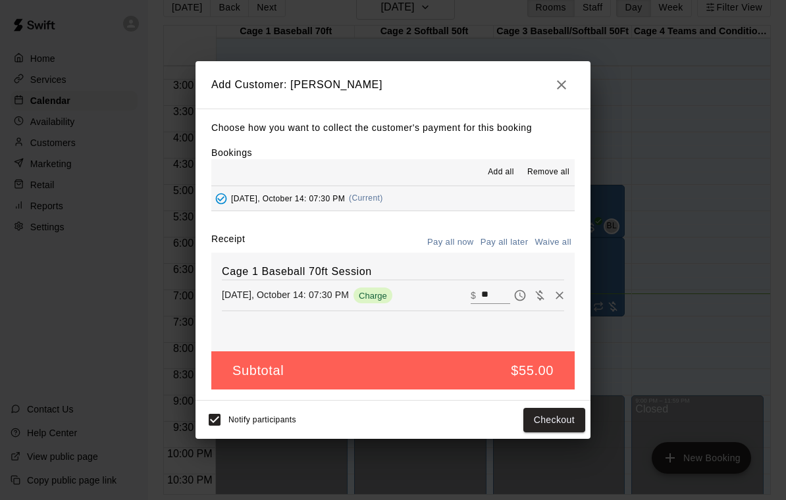
click at [561, 416] on button "Checkout" at bounding box center [554, 420] width 62 height 24
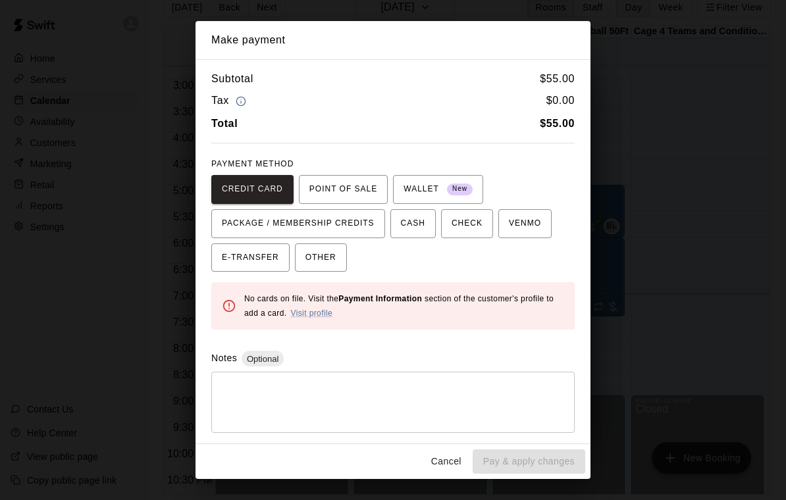
click at [332, 263] on span "OTHER" at bounding box center [320, 257] width 31 height 21
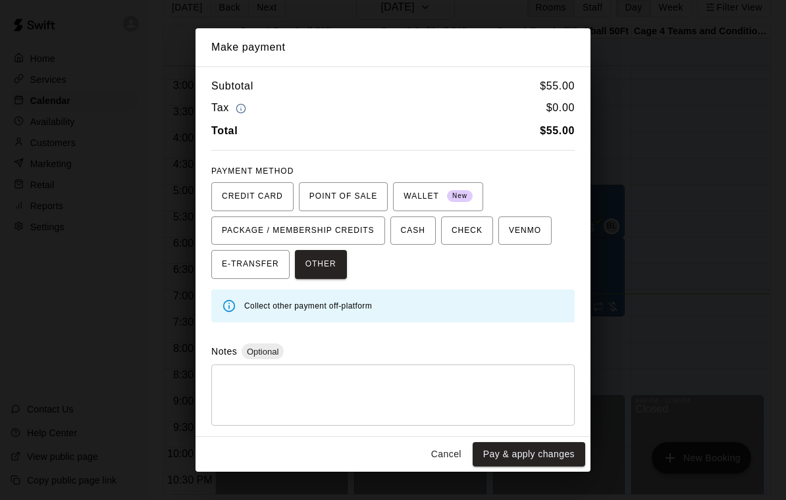
click at [552, 462] on button "Pay & apply changes" at bounding box center [529, 454] width 113 height 24
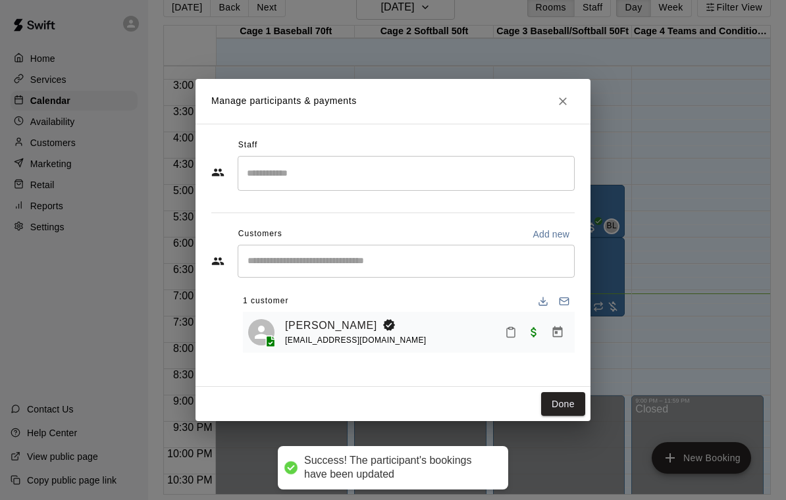
click at [555, 398] on button "Done" at bounding box center [563, 404] width 44 height 24
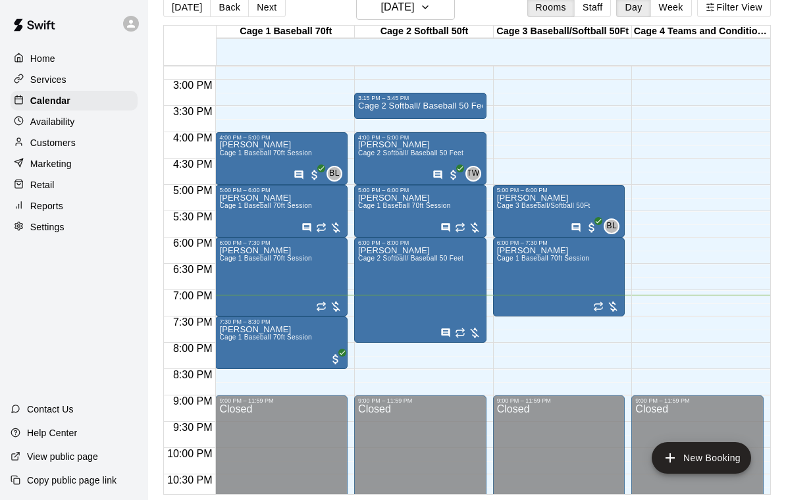
scroll to position [0, 0]
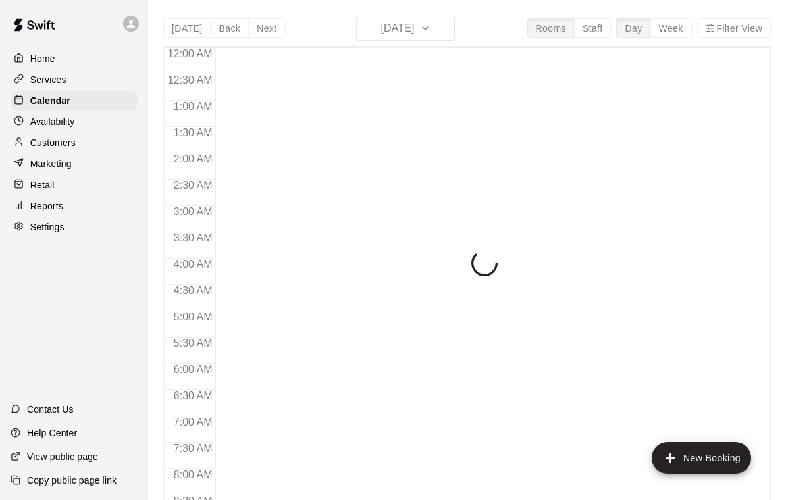
scroll to position [777, 0]
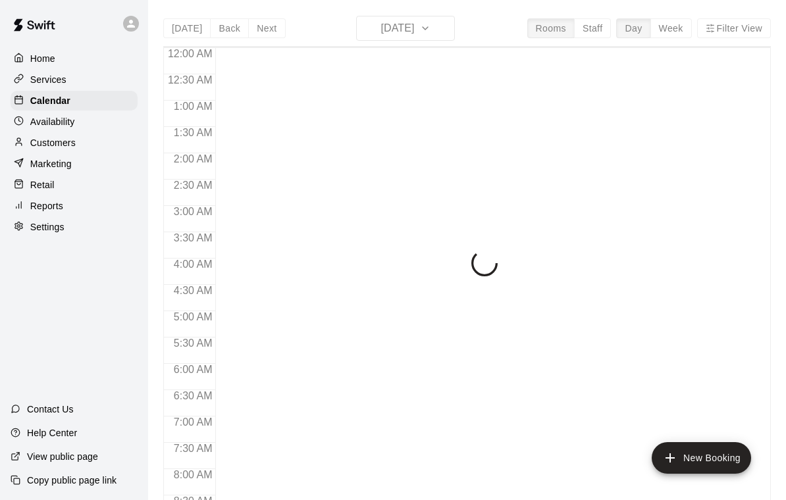
scroll to position [777, 0]
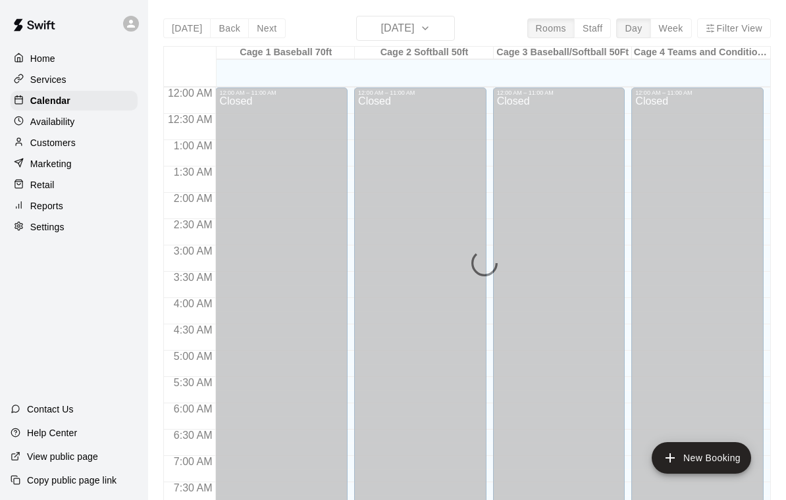
scroll to position [777, 0]
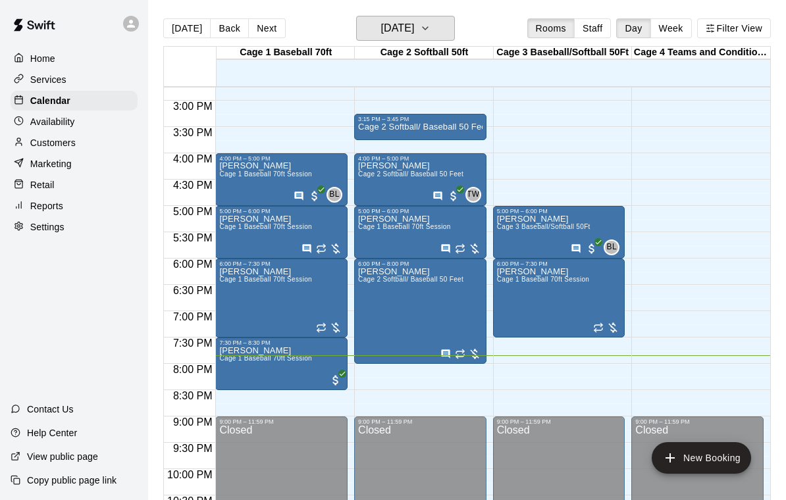
click at [430, 26] on icon "button" at bounding box center [425, 28] width 11 height 16
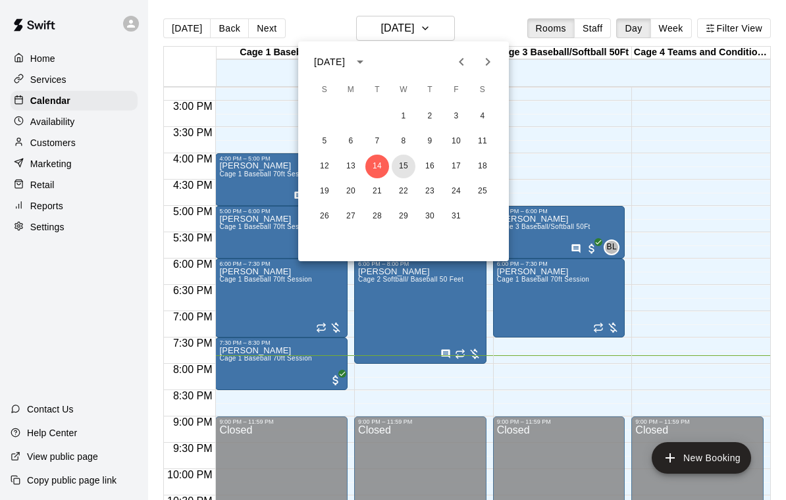
click at [404, 167] on button "15" at bounding box center [404, 167] width 24 height 24
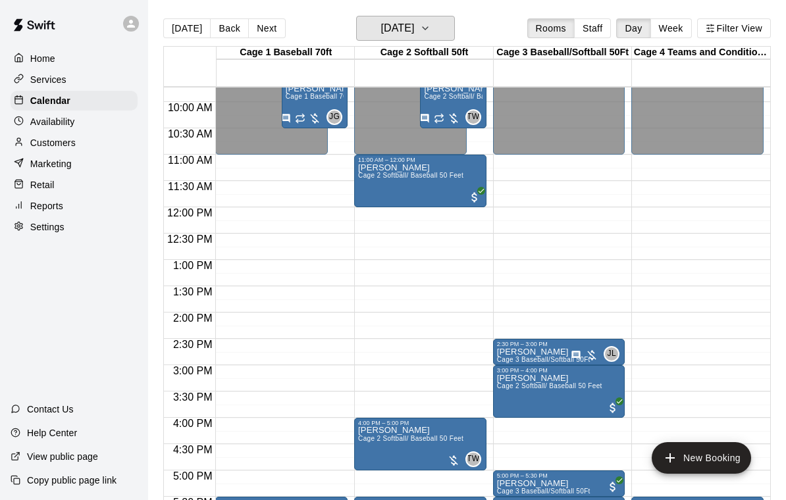
scroll to position [511, 0]
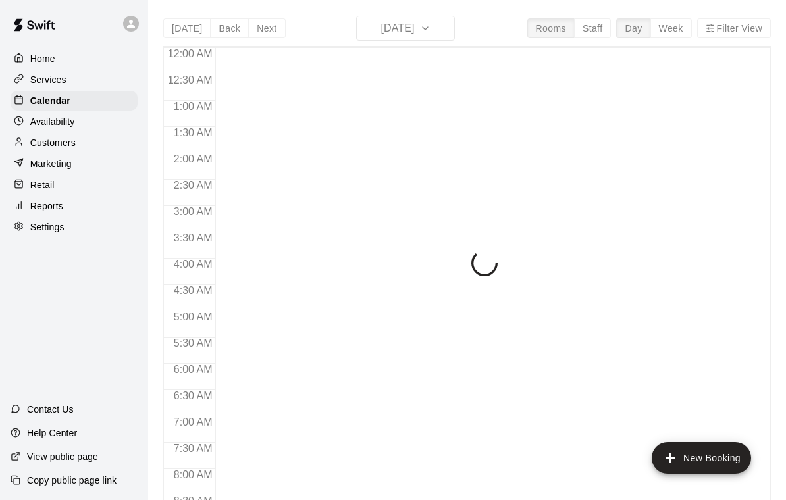
scroll to position [777, 0]
